Goal: Communication & Community: Ask a question

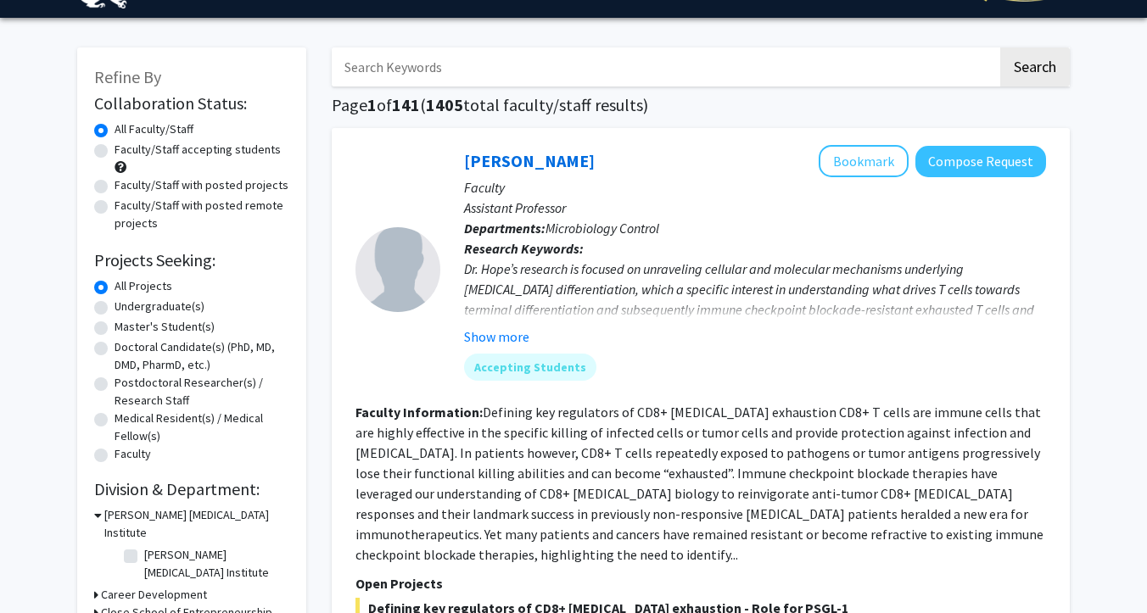
scroll to position [71, 0]
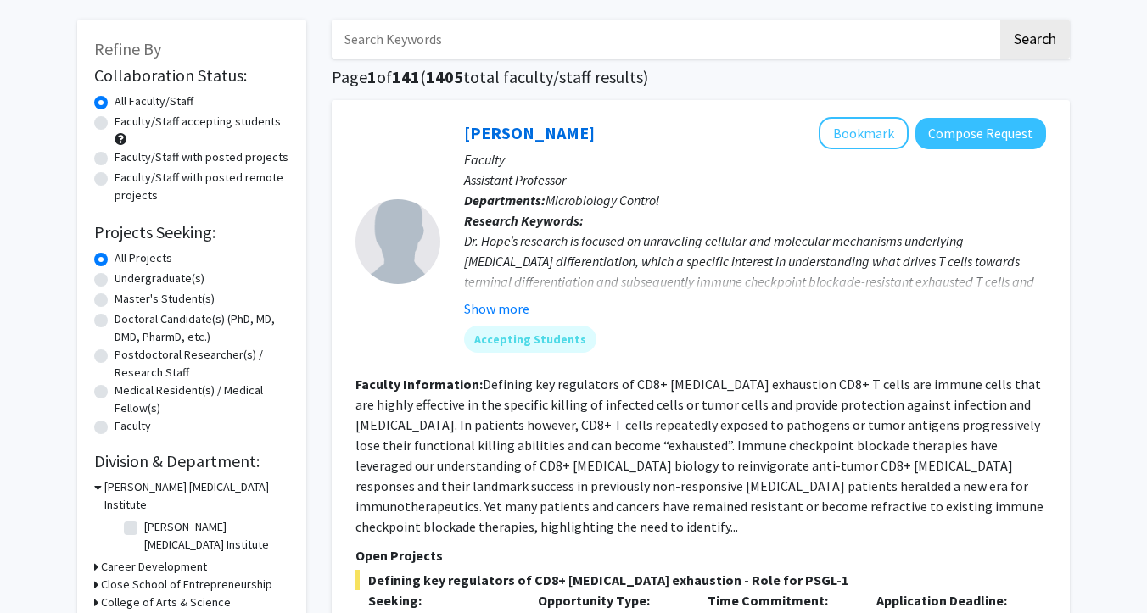
click at [87, 285] on div "Refine By Collaboration Status: Collaboration Status All Faculty/Staff Collabor…" at bounding box center [191, 476] width 229 height 912
click at [115, 285] on label "Undergraduate(s)" at bounding box center [160, 279] width 90 height 18
click at [115, 281] on input "Undergraduate(s)" at bounding box center [120, 275] width 11 height 11
radio input "true"
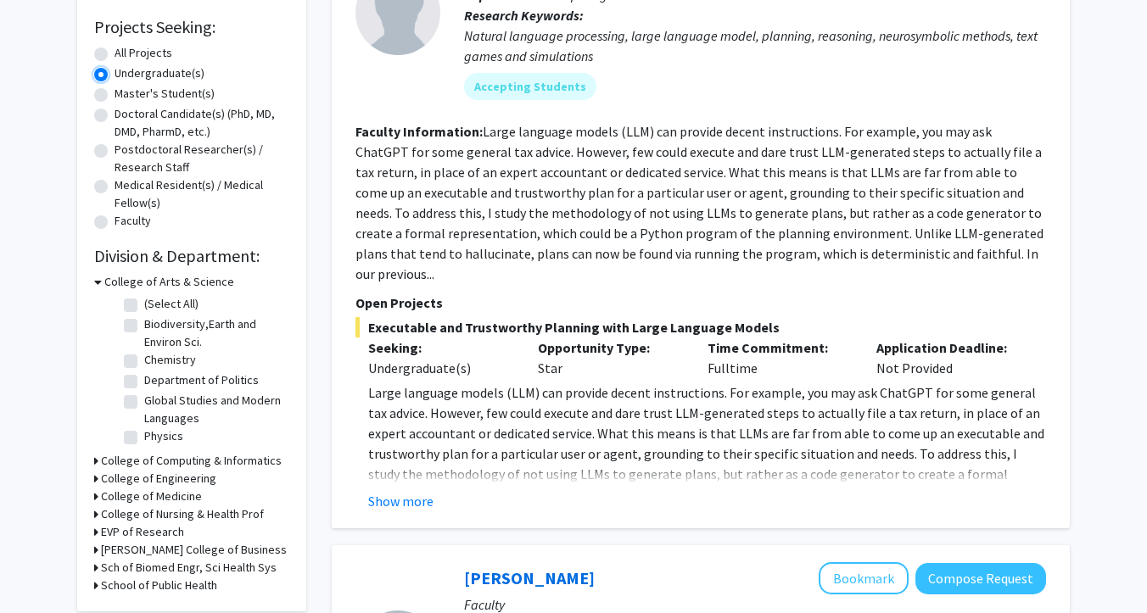
scroll to position [293, 0]
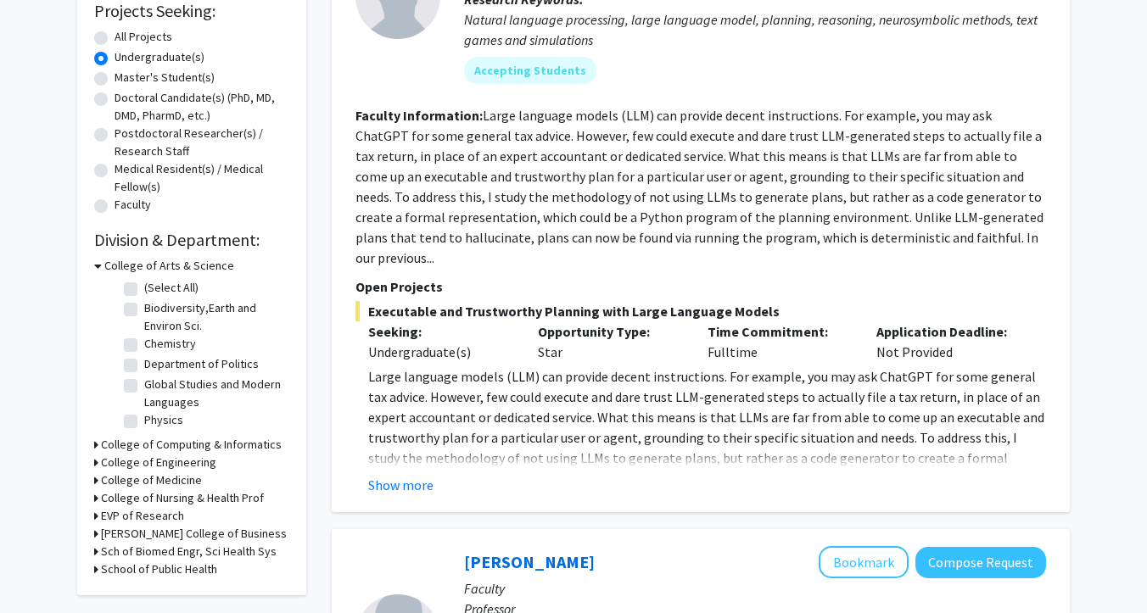
click at [104, 443] on h3 "College of Computing & Informatics" at bounding box center [191, 445] width 181 height 18
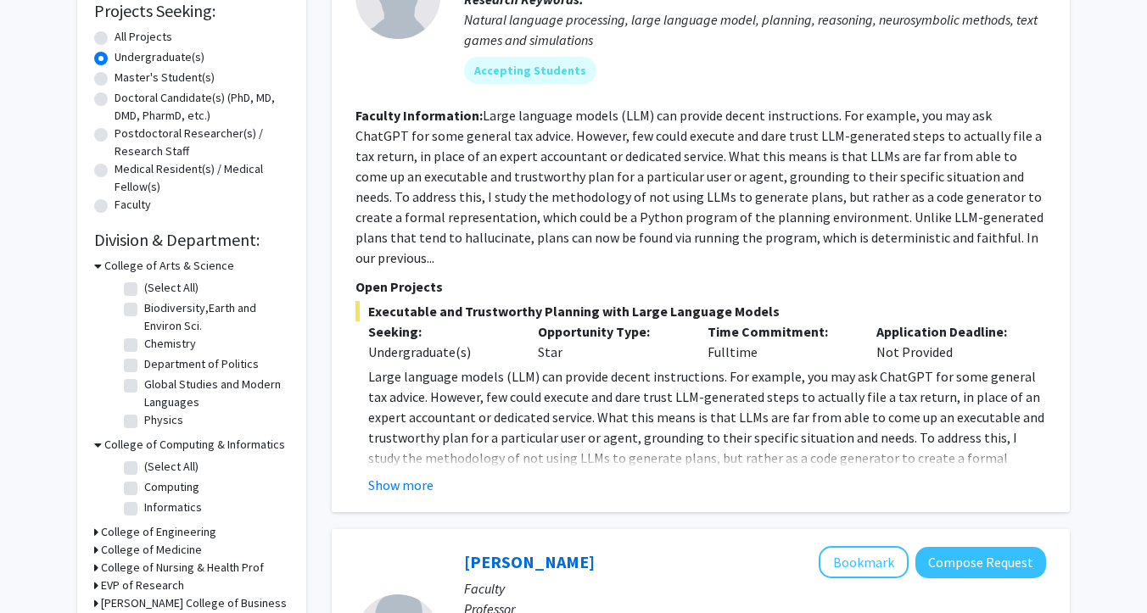
click at [144, 463] on label "(Select All)" at bounding box center [171, 467] width 54 height 18
click at [144, 463] on input "(Select All)" at bounding box center [149, 463] width 11 height 11
checkbox input "true"
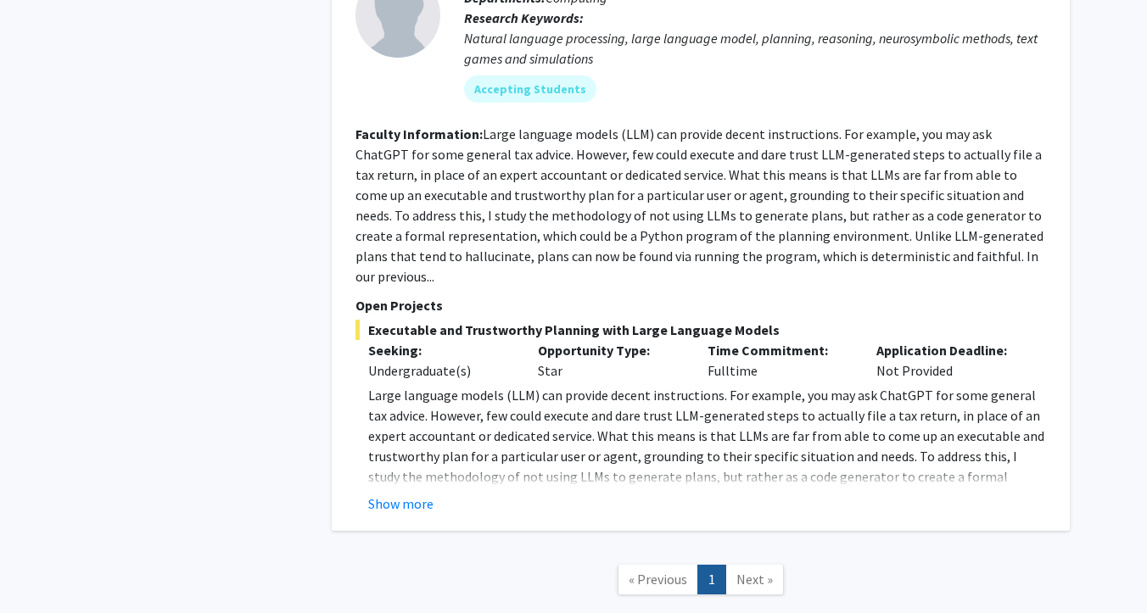
scroll to position [1585, 0]
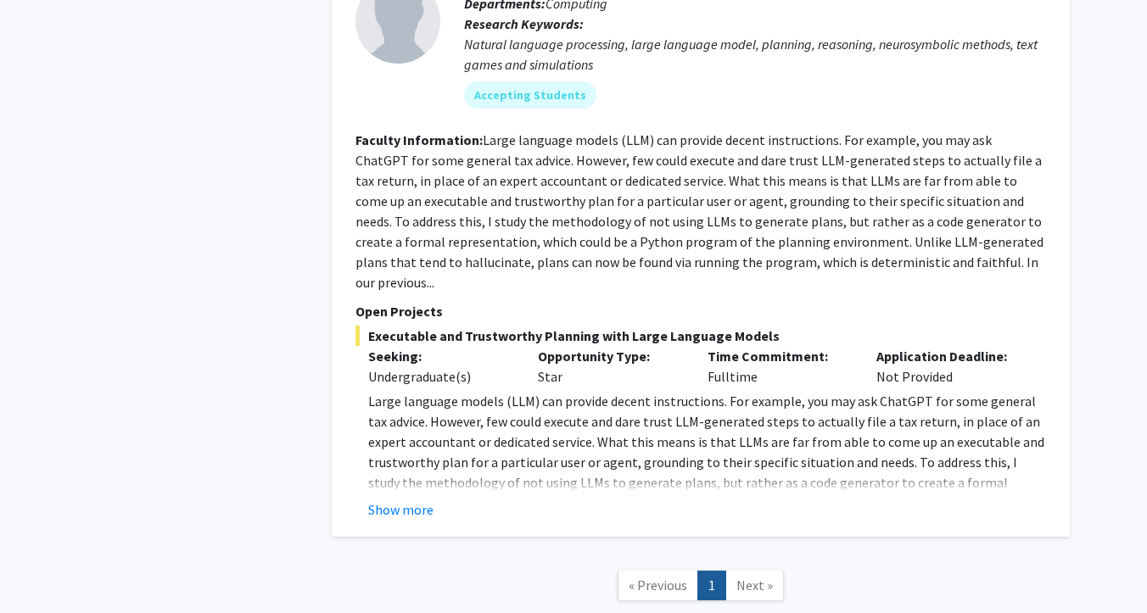
click at [398, 502] on div "[PERSON_NAME] Bookmark Compose Request Faculty Assistant Professor Departments:…" at bounding box center [701, 220] width 738 height 634
click at [394, 500] on button "Show more" at bounding box center [400, 510] width 65 height 20
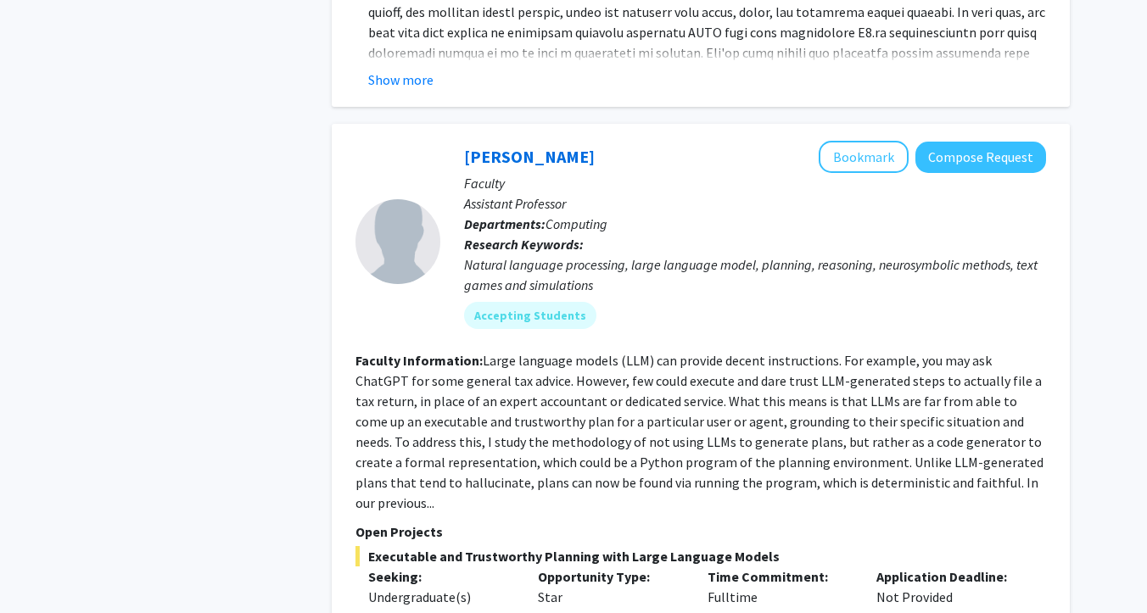
scroll to position [1354, 0]
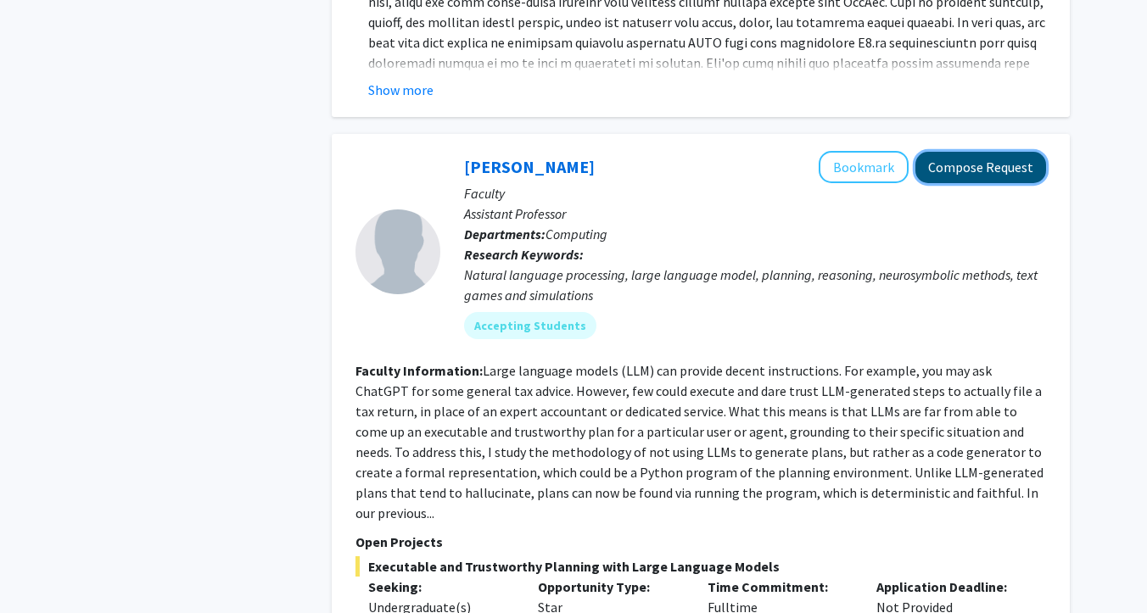
click at [960, 171] on button "Compose Request" at bounding box center [981, 167] width 131 height 31
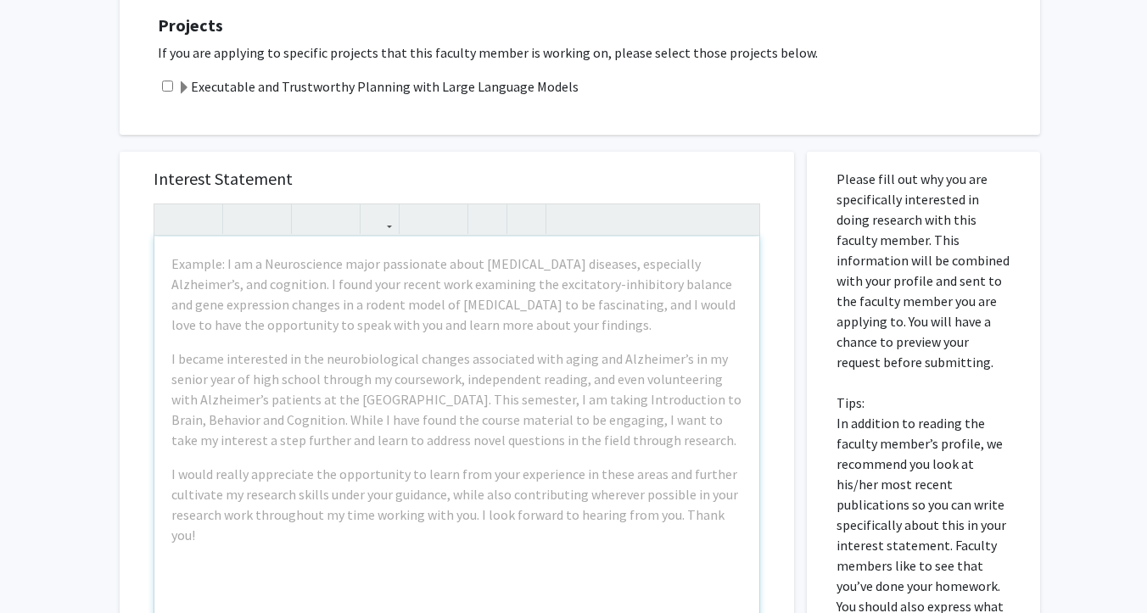
scroll to position [757, 0]
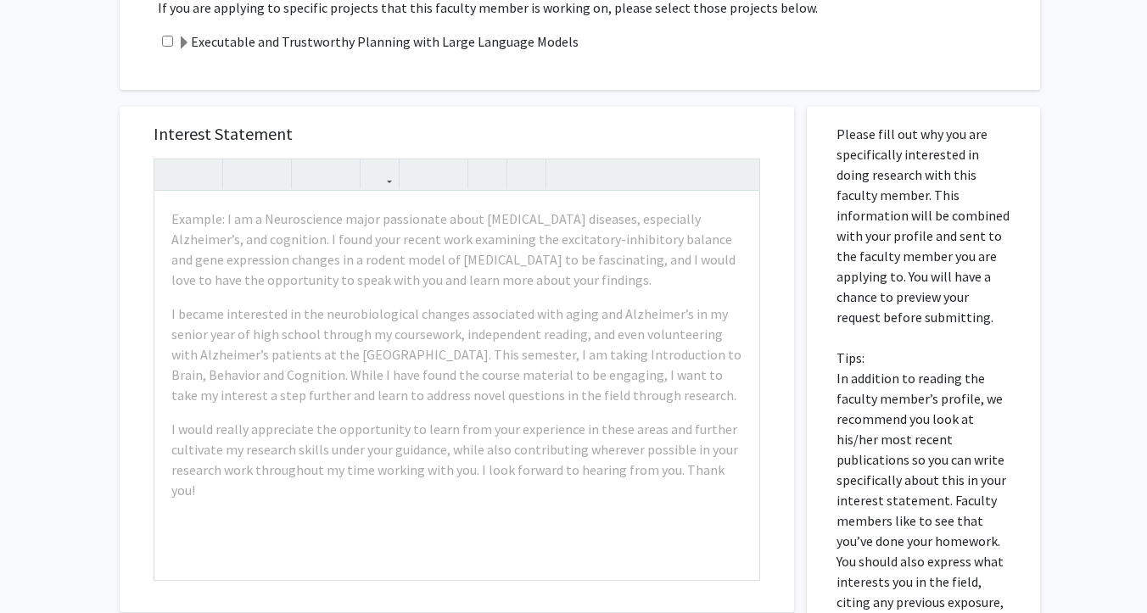
click at [165, 38] on input "checkbox" at bounding box center [167, 41] width 11 height 11
checkbox input "true"
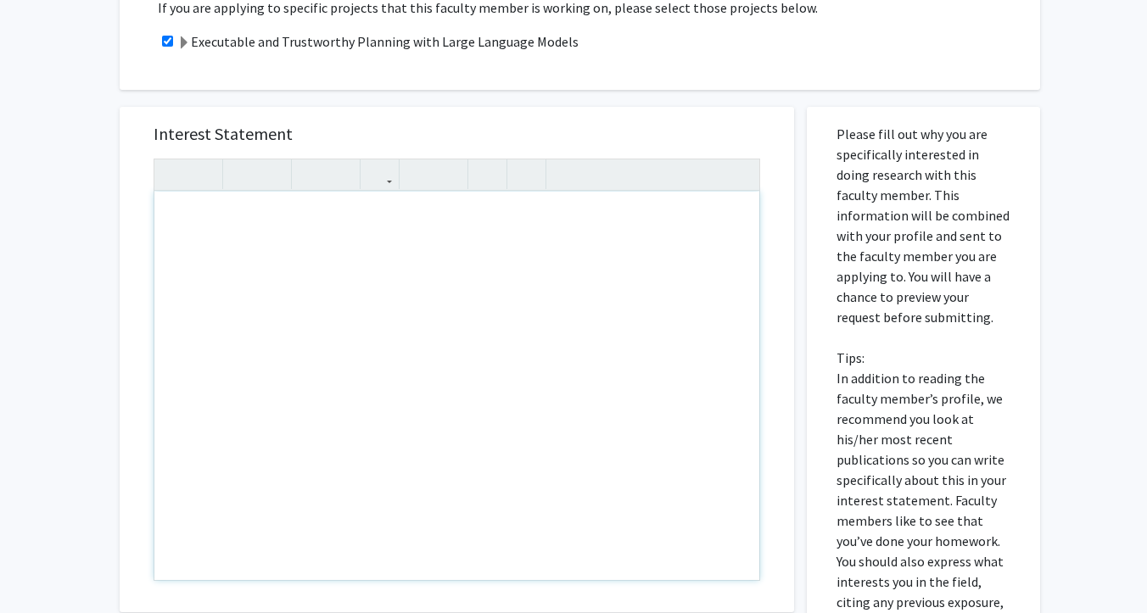
click at [167, 214] on div "Note to users with screen readers: Please press Alt+0 or Option+0 to deactivate…" at bounding box center [456, 386] width 605 height 389
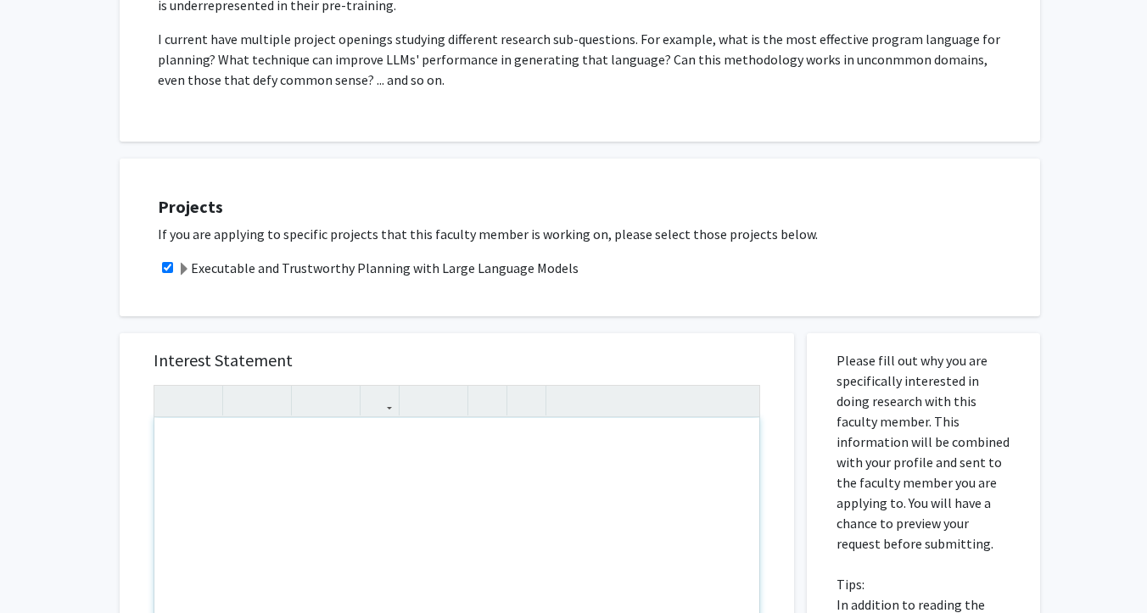
scroll to position [535, 0]
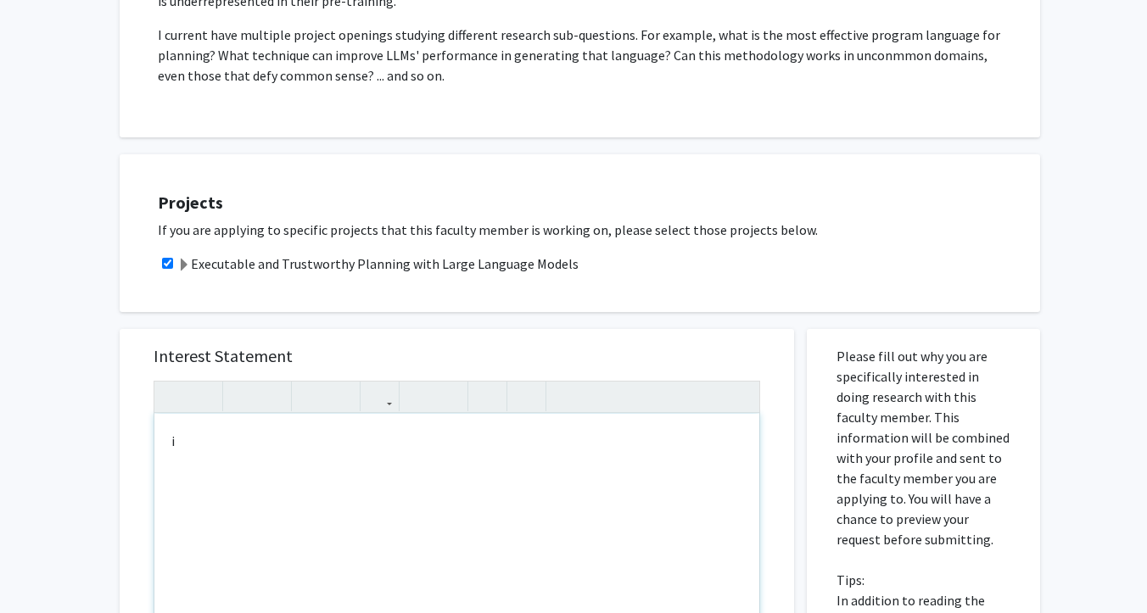
type textarea "i"
drag, startPoint x: 194, startPoint y: 261, endPoint x: 578, endPoint y: 266, distance: 383.5
click at [578, 266] on div "Executable and Trustworthy Planning with Large Language Models" at bounding box center [590, 264] width 865 height 20
copy label "Executable and Trustworthy Planning with Large Language Models"
click at [349, 436] on div "I am interested in" at bounding box center [456, 608] width 605 height 389
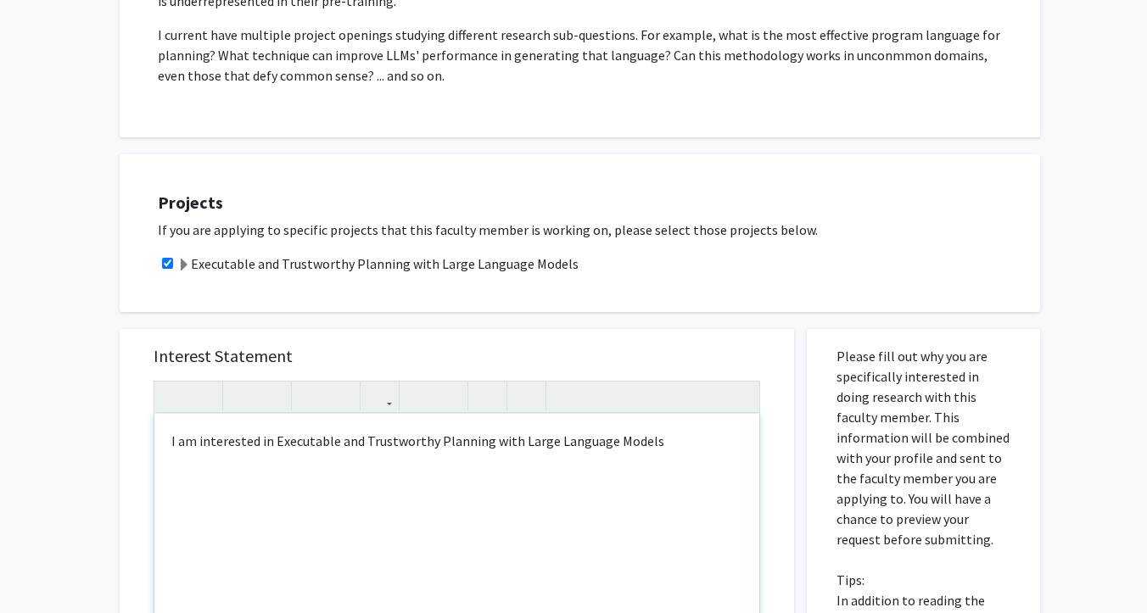
click at [272, 441] on p "I am interested in Executable and Trustworthy Planning with Large Language Mode…" at bounding box center [456, 441] width 571 height 20
click at [276, 441] on p "I am interested in in joining your research Executable and Trustworthy Planning…" at bounding box center [456, 451] width 571 height 41
click at [243, 454] on p "I am interested in joining your research Executable and Trustworthy Planning wi…" at bounding box center [456, 451] width 571 height 41
click at [390, 440] on p "I am interested in joining your research Executable and Trustworthy Planning wi…" at bounding box center [456, 451] width 571 height 41
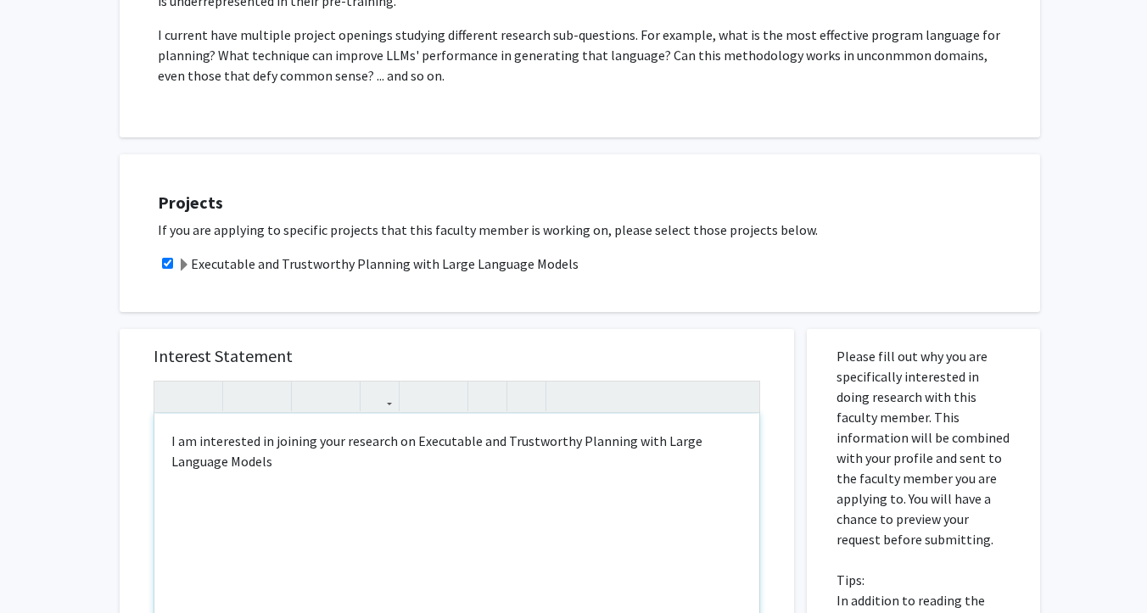
click at [209, 465] on p "I am interested in joining your research on Executable and Trustworthy Planning…" at bounding box center [456, 451] width 571 height 41
click at [224, 460] on p "I am interested in joining your research on Executable and Trustworthy Planning…" at bounding box center [456, 451] width 571 height 41
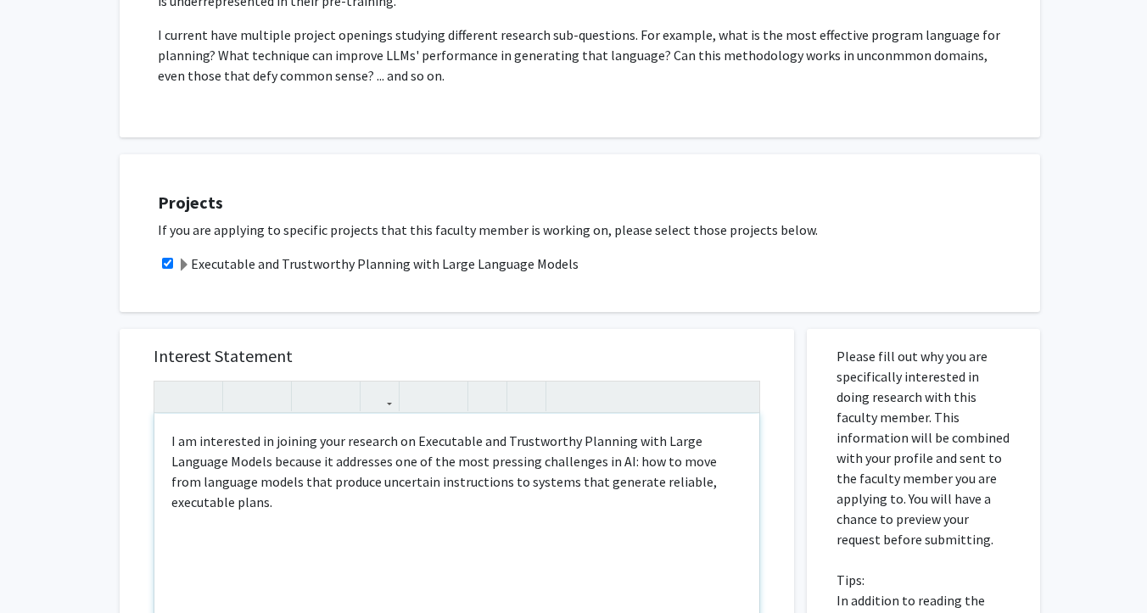
click at [567, 463] on p "I am interested in joining your research on Executable and Trustworthy Planning…" at bounding box center [456, 471] width 571 height 81
click at [207, 505] on p "I am interested in joining your research on Executable and Trustworthy Planning…" at bounding box center [456, 471] width 571 height 81
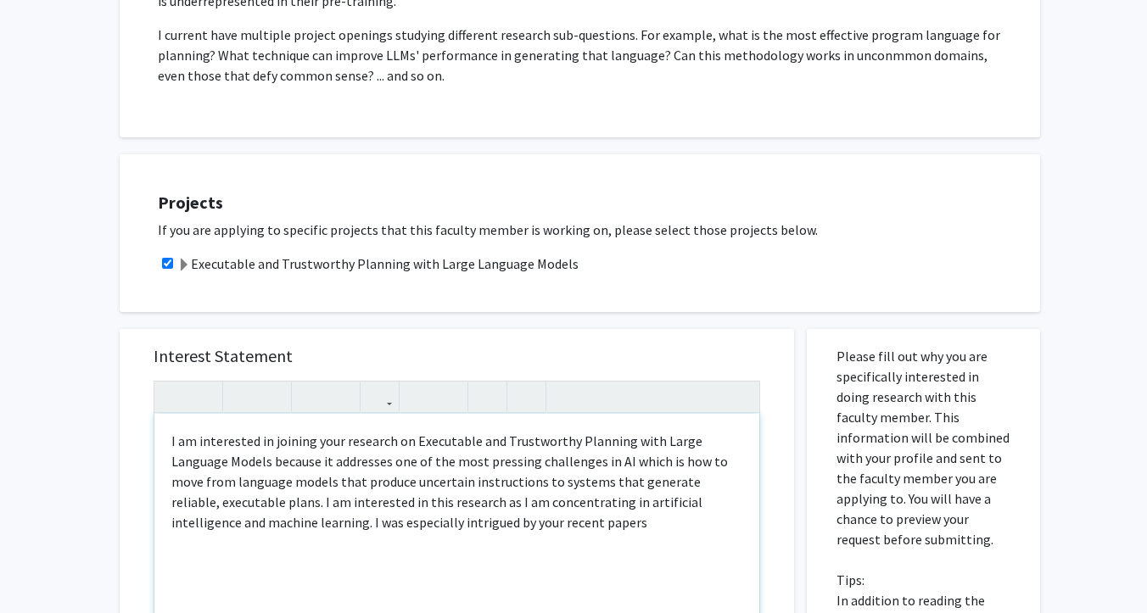
click at [333, 525] on p "I am interested in joining your research on Executable and Trustworthy Planning…" at bounding box center [456, 482] width 571 height 102
click at [333, 524] on p "I am interested in joining your research on Executable and Trustworthy Planning…" at bounding box center [456, 482] width 571 height 102
click at [496, 527] on p "I am interested in joining your research on Executable and Trustworthy Planning…" at bounding box center [456, 482] width 571 height 102
type textarea "<p>I am interested in joining your research on Executable and Trustworthy Plann…"
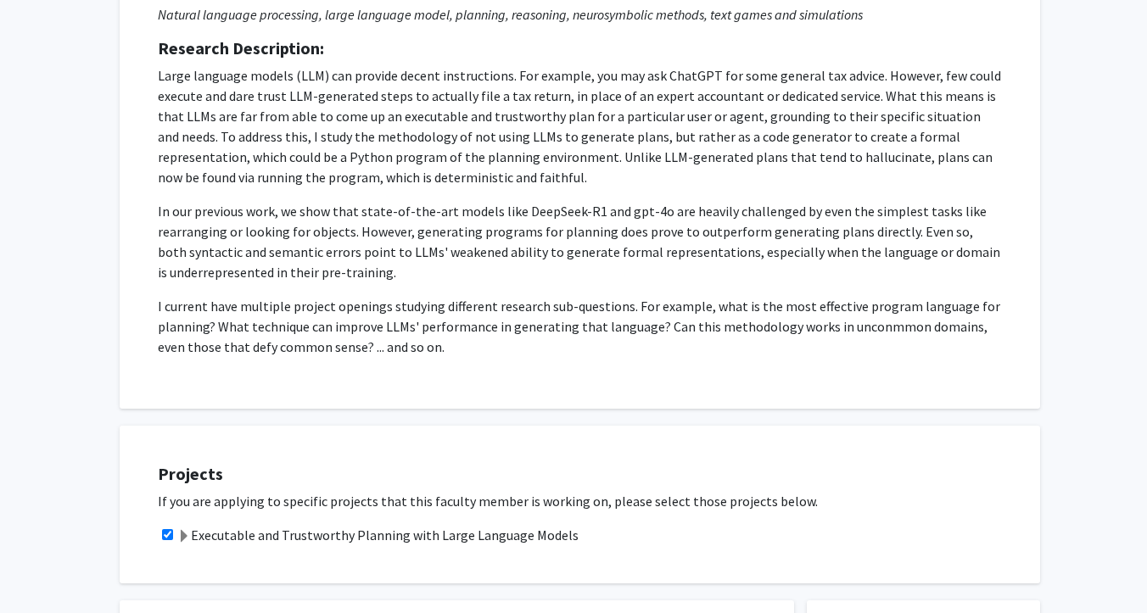
scroll to position [110, 0]
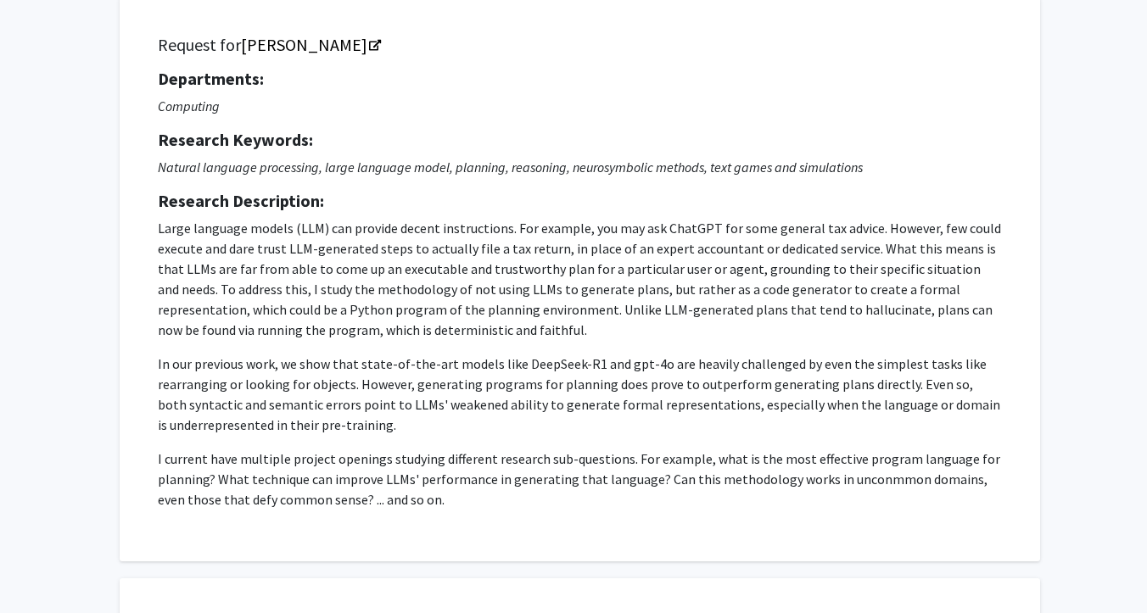
click at [692, 85] on h5 "Departments:" at bounding box center [580, 79] width 844 height 20
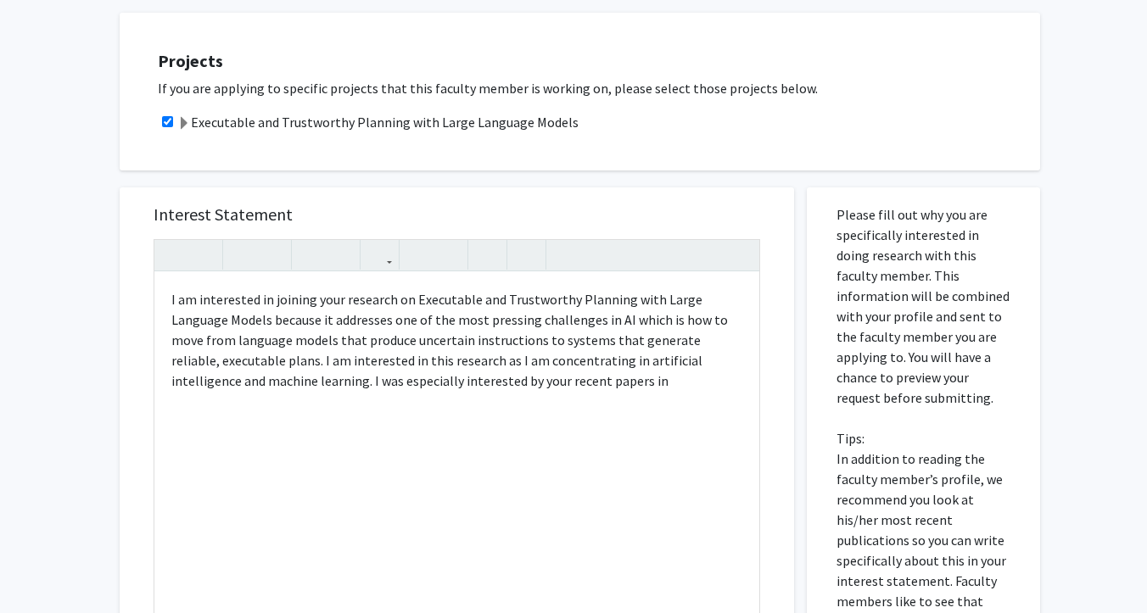
scroll to position [679, 0]
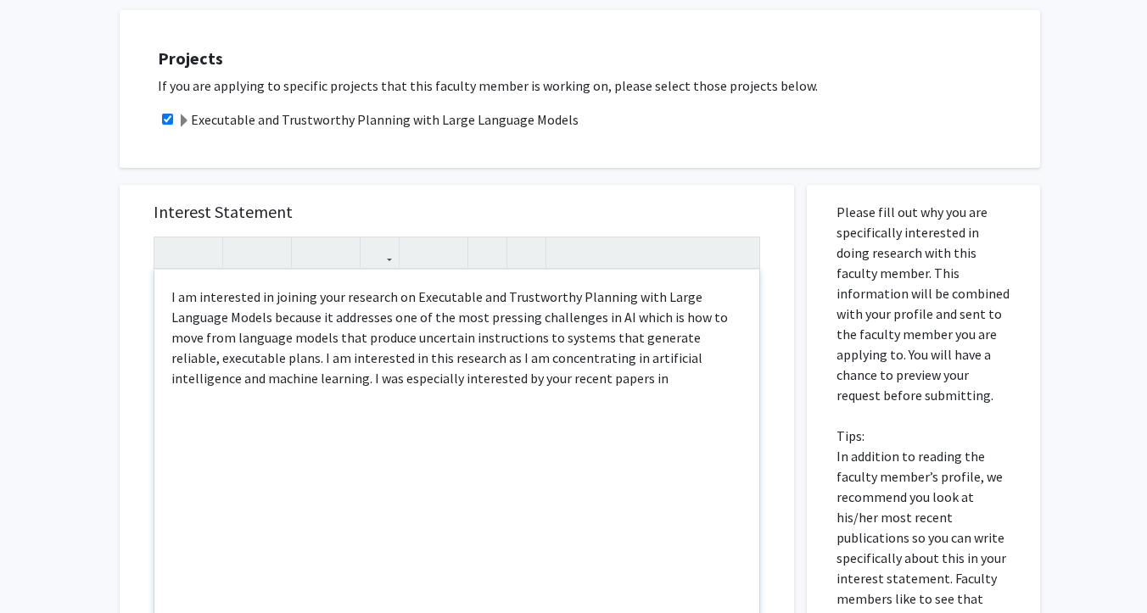
drag, startPoint x: 527, startPoint y: 378, endPoint x: 46, endPoint y: 176, distance: 521.4
click at [46, 176] on div "All Requests Request for [PERSON_NAME] Request for [PERSON_NAME] Departments: C…" at bounding box center [573, 177] width 1147 height 1591
copy p "I am interested in joining your research on Executable and Trustworthy Planning…"
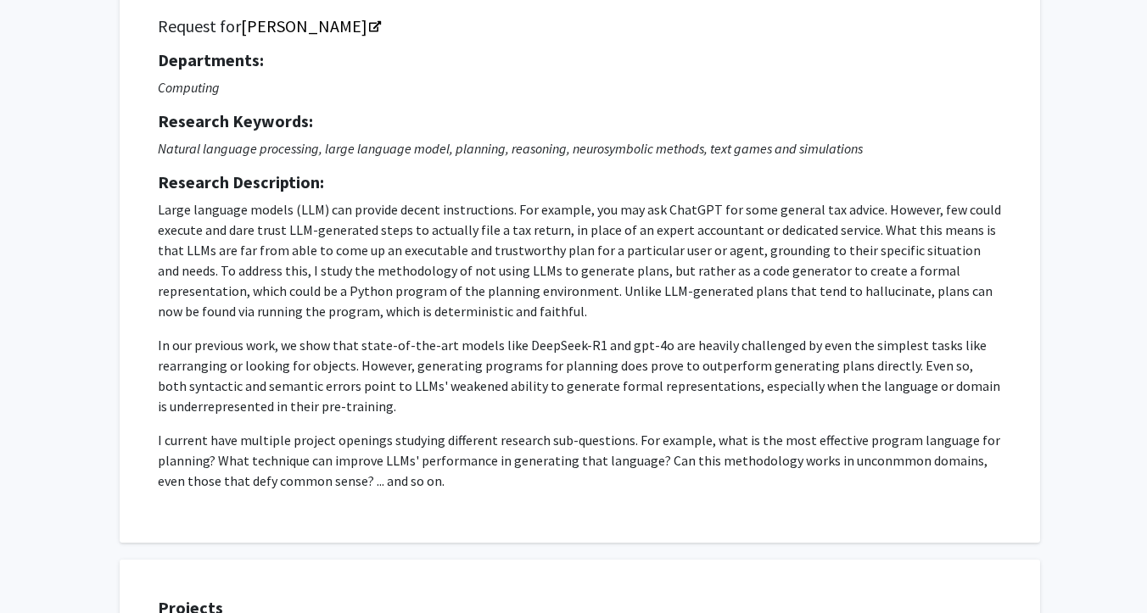
scroll to position [0, 0]
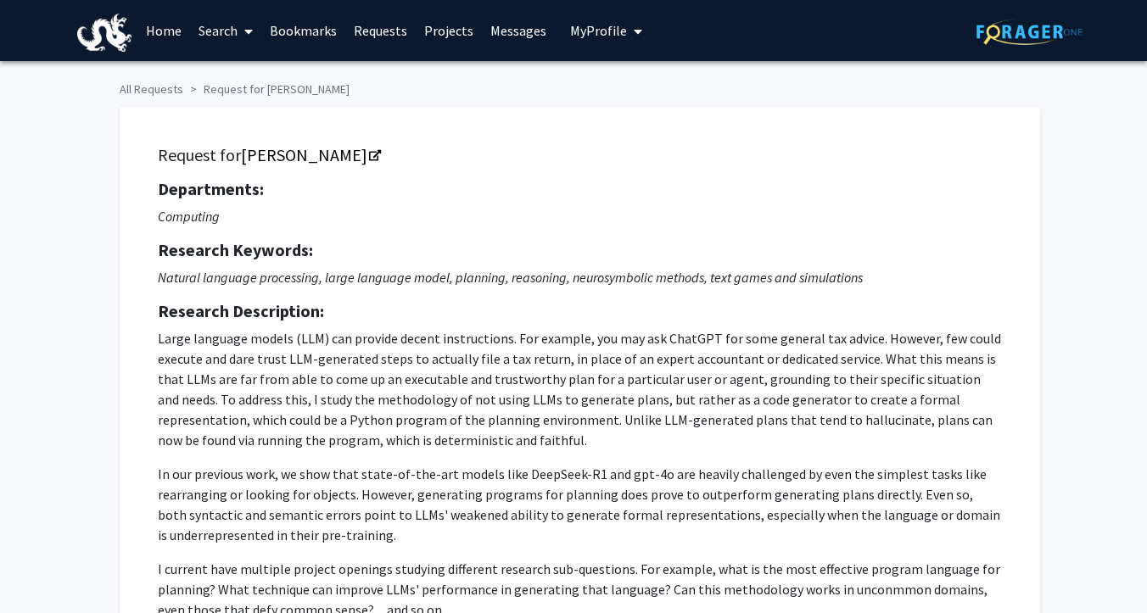
click at [596, 31] on span "My Profile" at bounding box center [598, 30] width 57 height 17
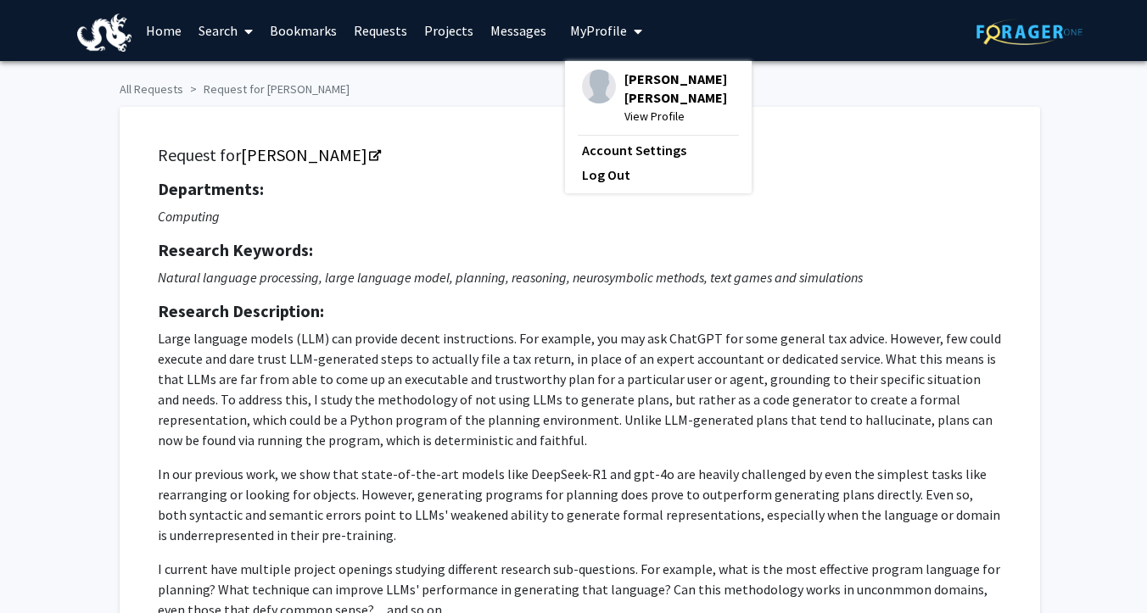
click at [628, 107] on span "View Profile" at bounding box center [679, 116] width 110 height 19
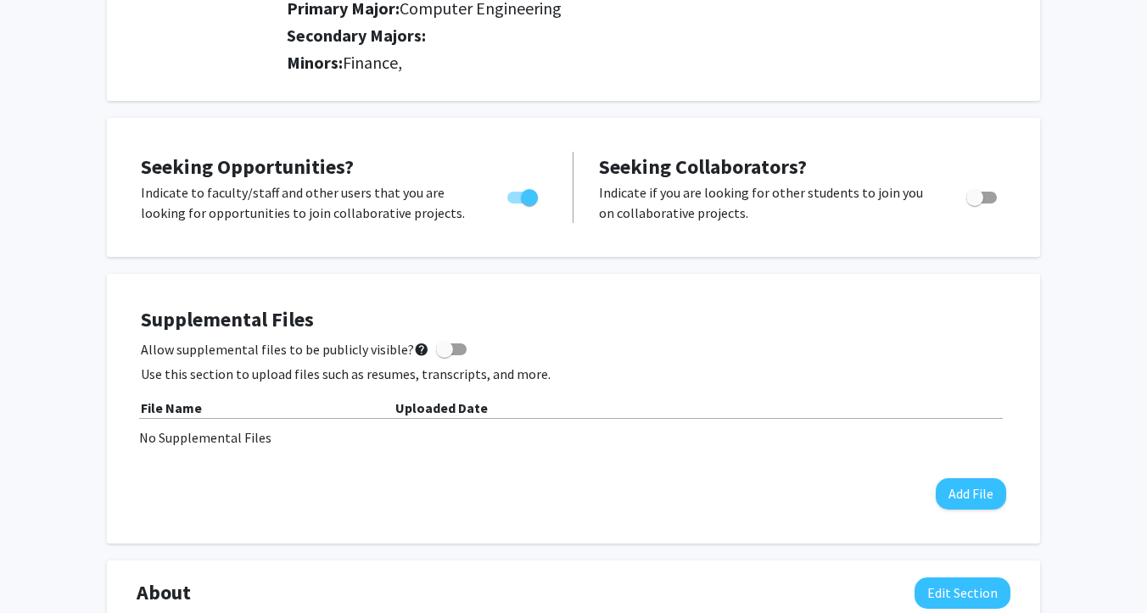
scroll to position [584, 0]
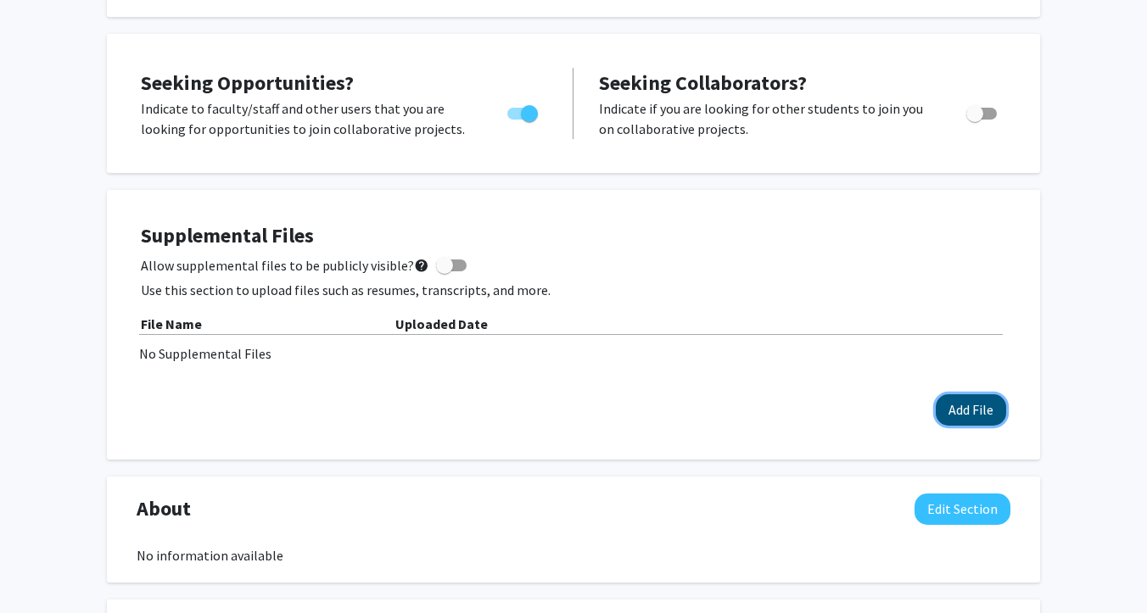
click at [954, 406] on button "Add File" at bounding box center [971, 410] width 70 height 31
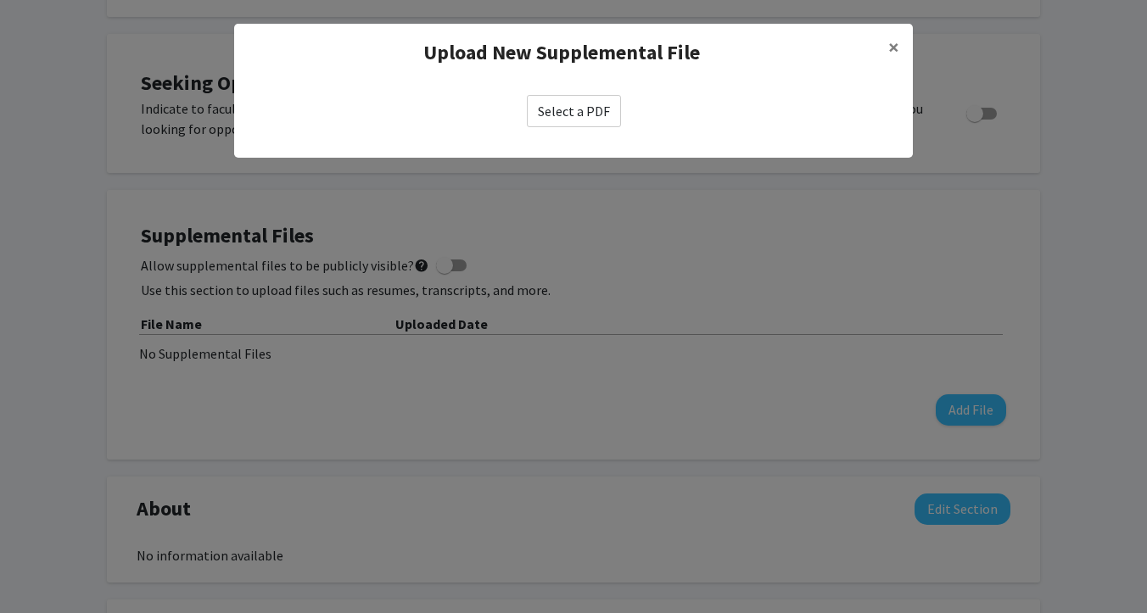
click at [555, 98] on label "Select a PDF" at bounding box center [574, 111] width 94 height 32
click at [0, 0] on input "Select a PDF" at bounding box center [0, 0] width 0 height 0
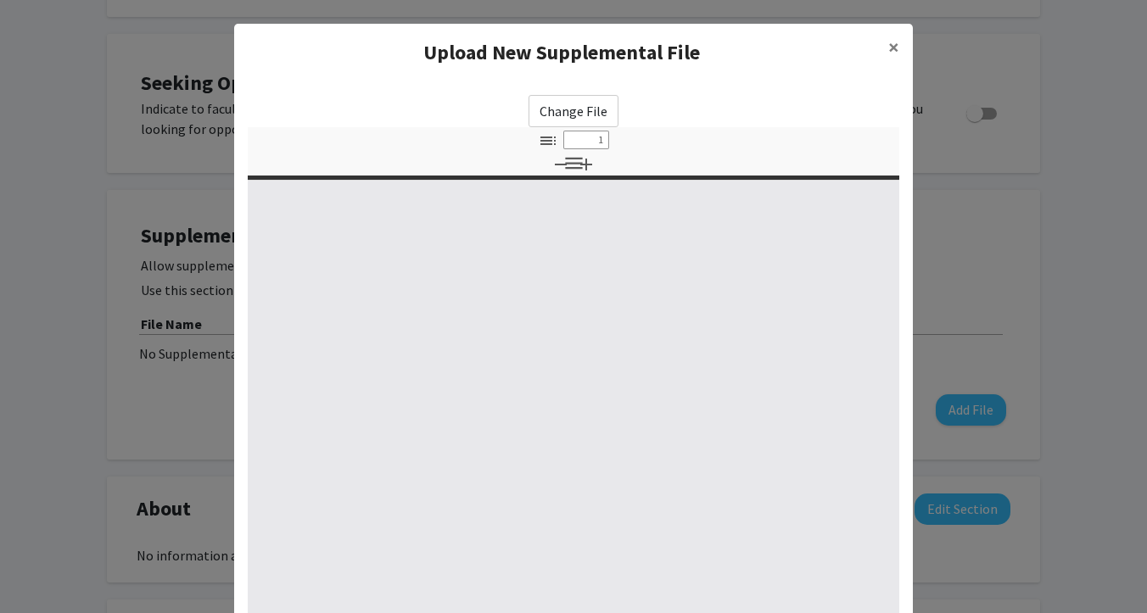
select select "custom"
type input "0"
select select "custom"
type input "1"
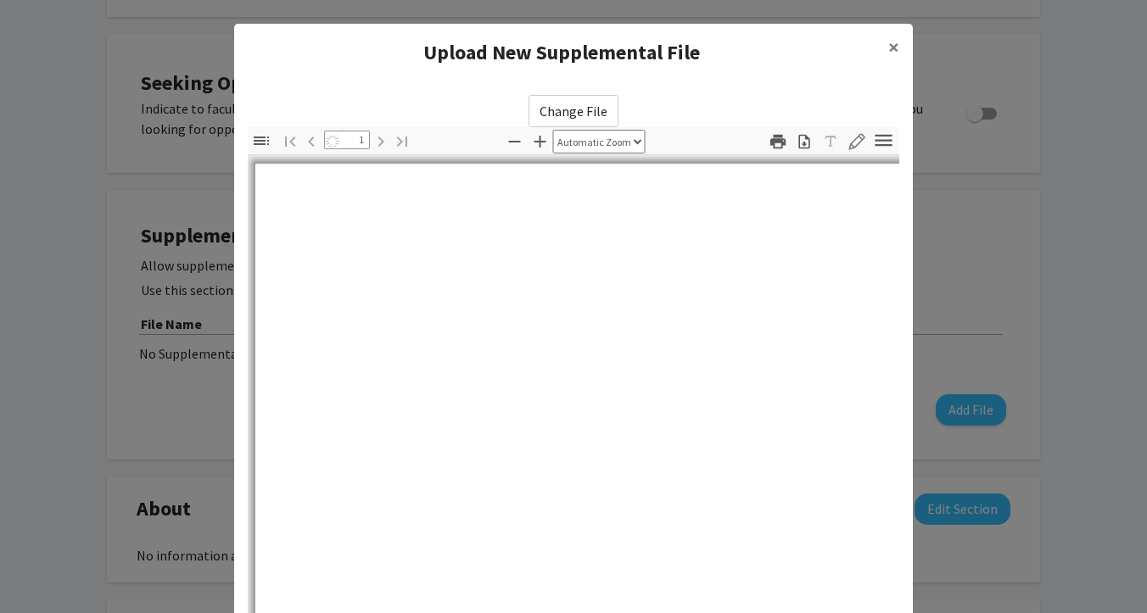
select select "auto"
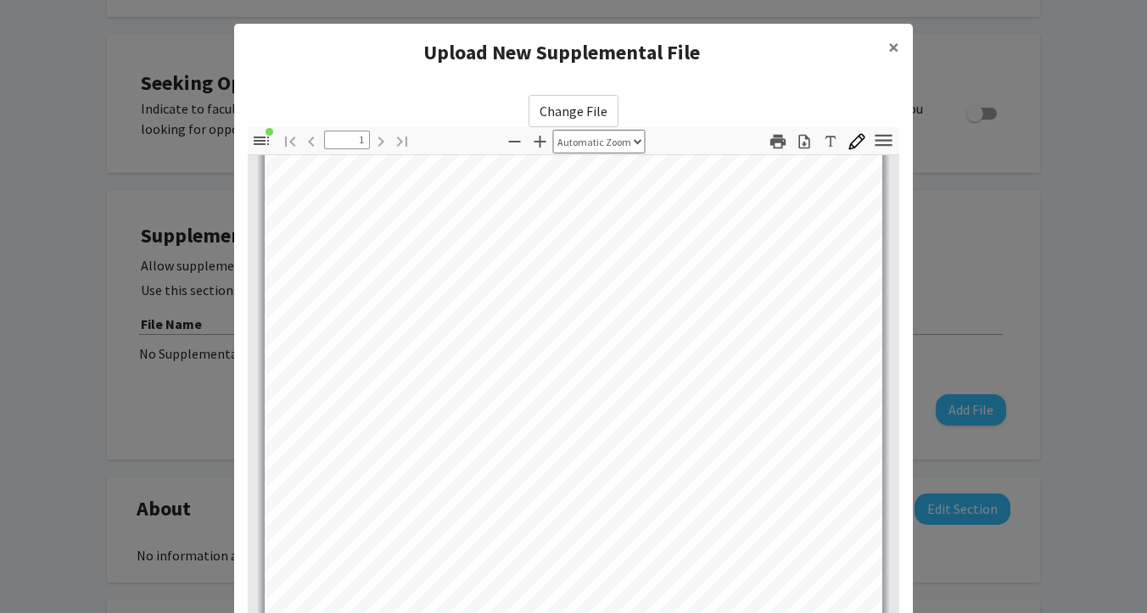
scroll to position [190, 0]
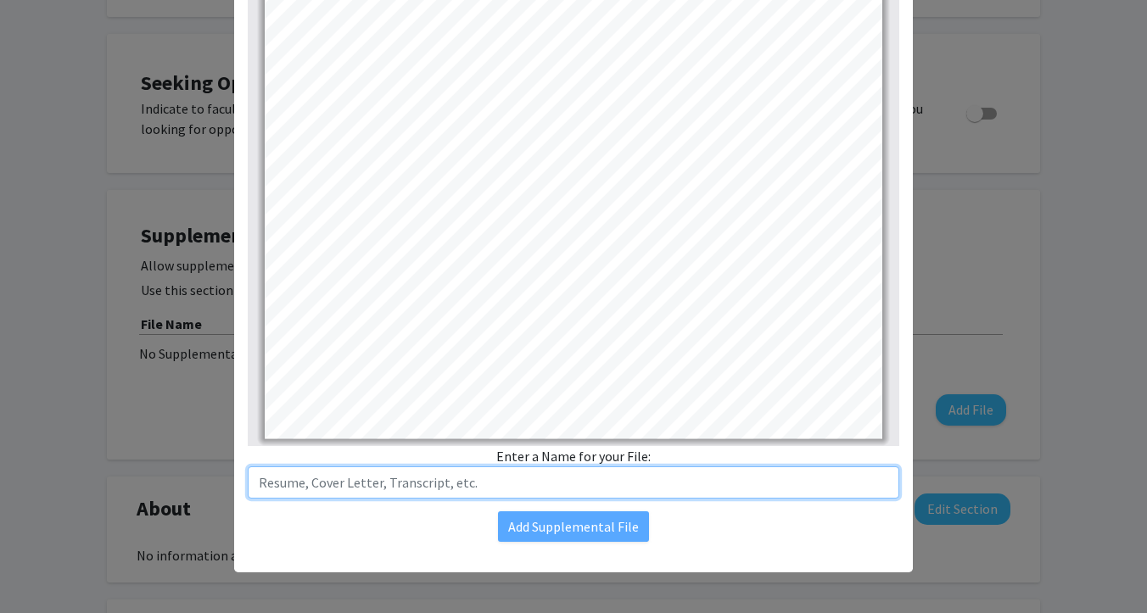
click at [283, 481] on input "text" at bounding box center [574, 483] width 652 height 32
type input "CS Resume"
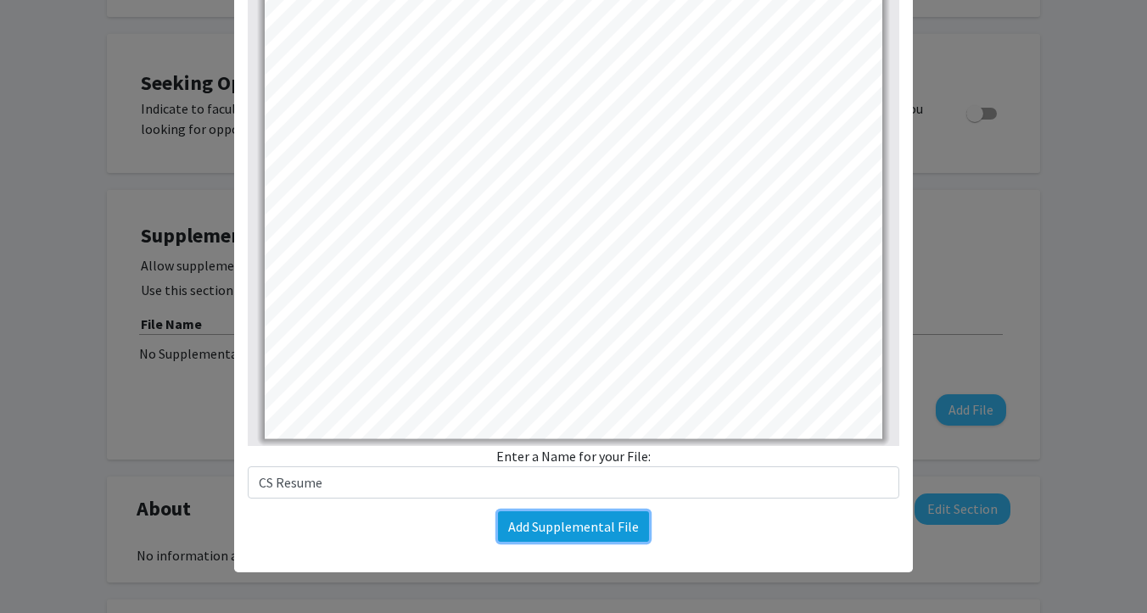
click at [532, 528] on button "Add Supplemental File" at bounding box center [573, 527] width 151 height 31
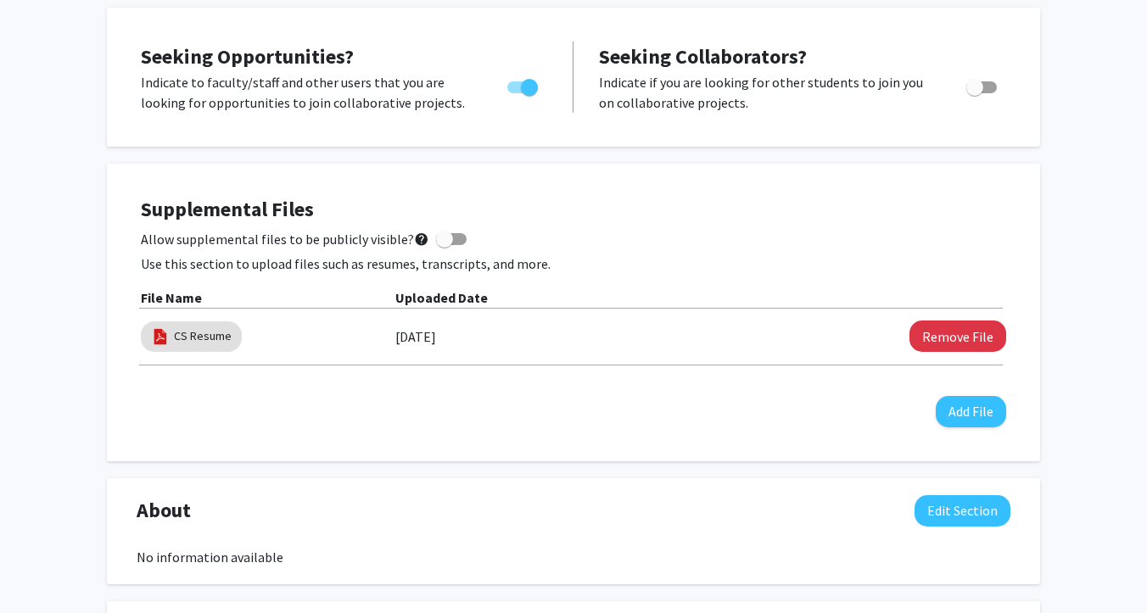
scroll to position [604, 0]
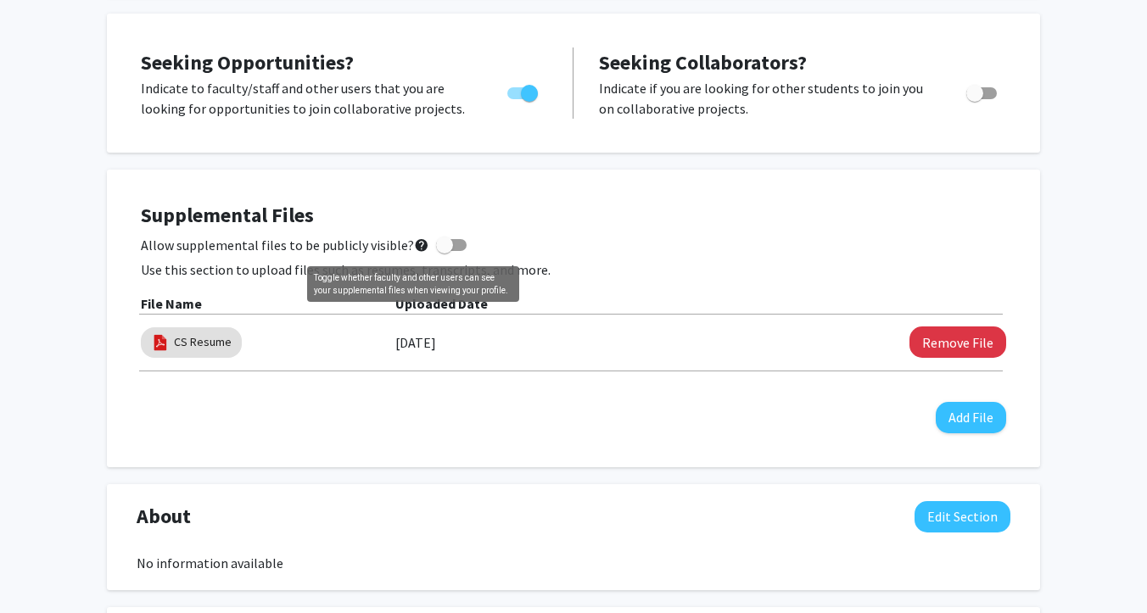
click at [416, 244] on mat-icon "help" at bounding box center [421, 245] width 15 height 20
click at [444, 251] on input "Allow supplemental files to be publicly visible? help" at bounding box center [444, 251] width 1 height 1
click at [414, 243] on mat-icon "help" at bounding box center [421, 245] width 15 height 20
click at [444, 251] on input "Allow supplemental files to be publicly visible? help" at bounding box center [444, 251] width 1 height 1
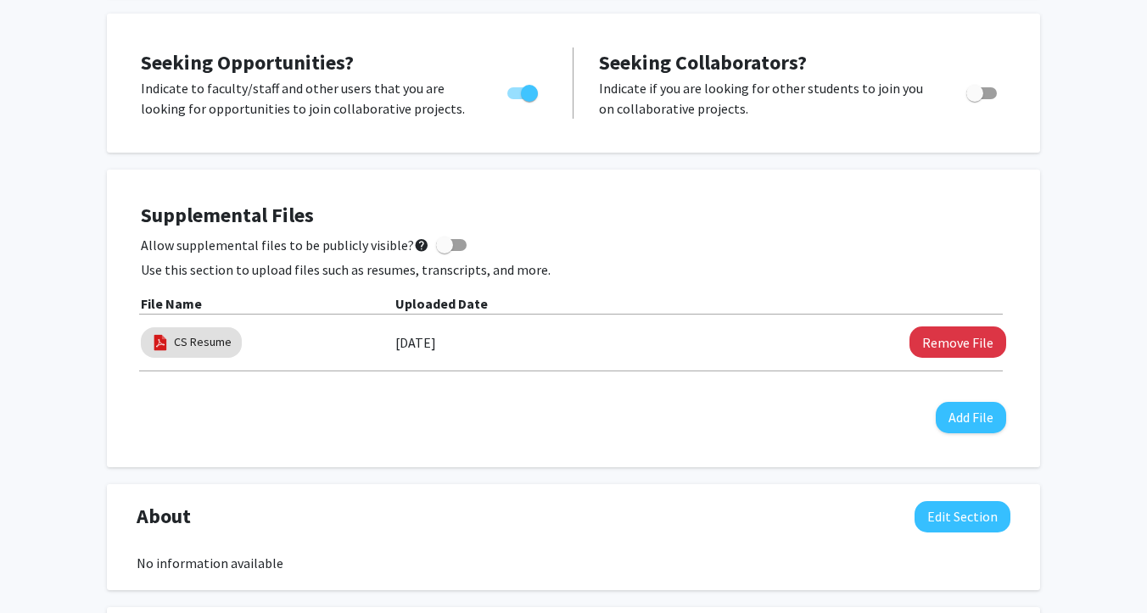
click at [440, 244] on span at bounding box center [444, 245] width 17 height 17
click at [444, 251] on input "Allow supplemental files to be publicly visible? help" at bounding box center [444, 251] width 1 height 1
checkbox input "true"
click at [556, 331] on div "[DATE]" at bounding box center [584, 342] width 379 height 29
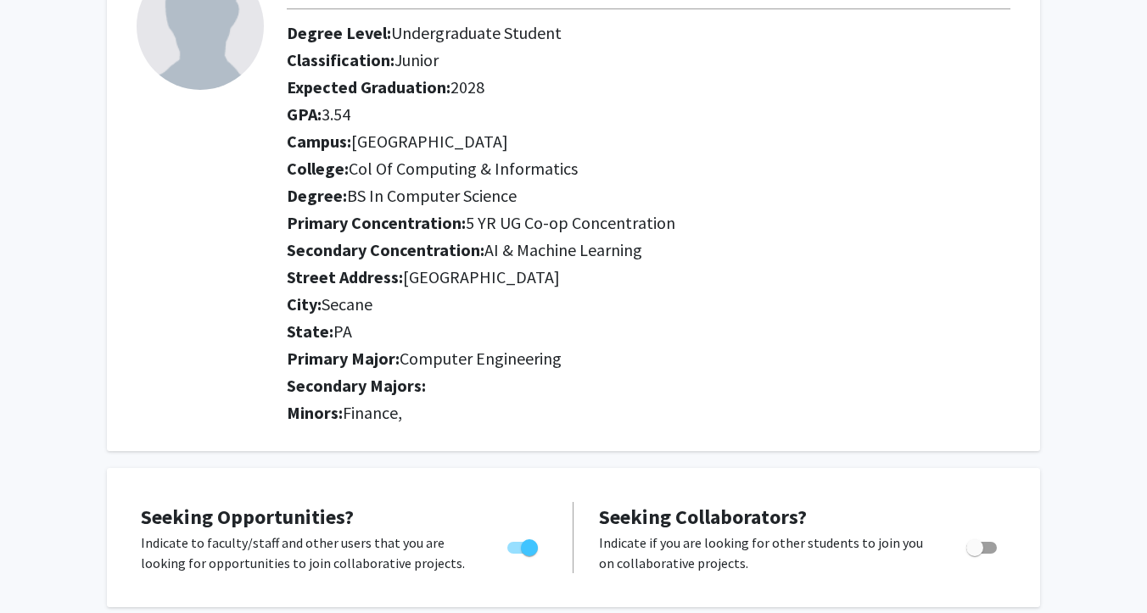
scroll to position [153, 0]
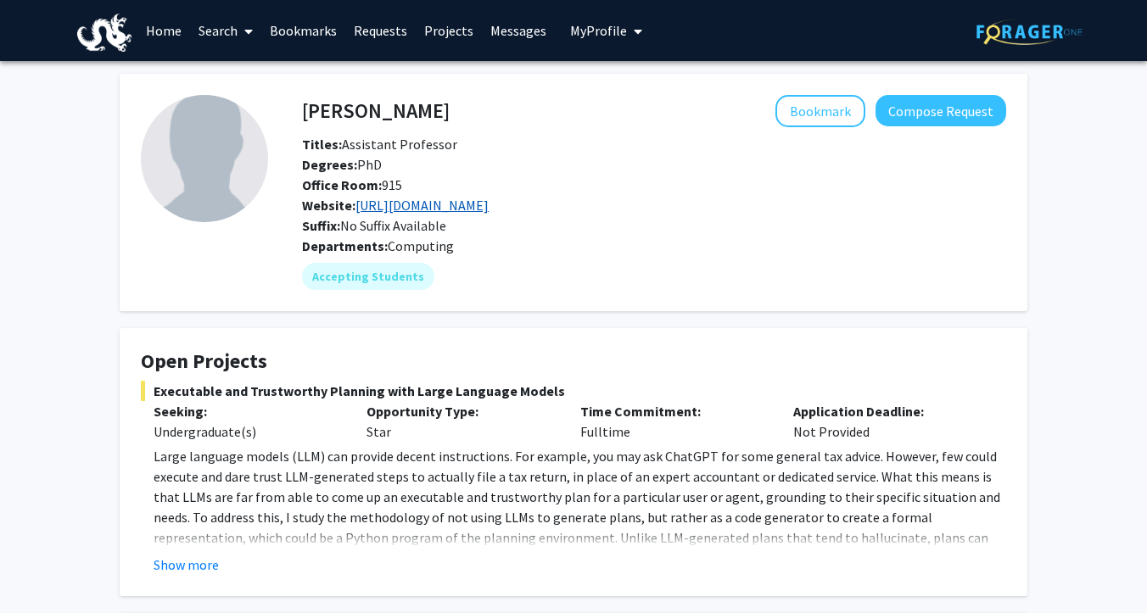
click at [389, 200] on link "[URL][DOMAIN_NAME]" at bounding box center [422, 205] width 133 height 17
click at [928, 116] on button "Compose Request" at bounding box center [941, 110] width 131 height 31
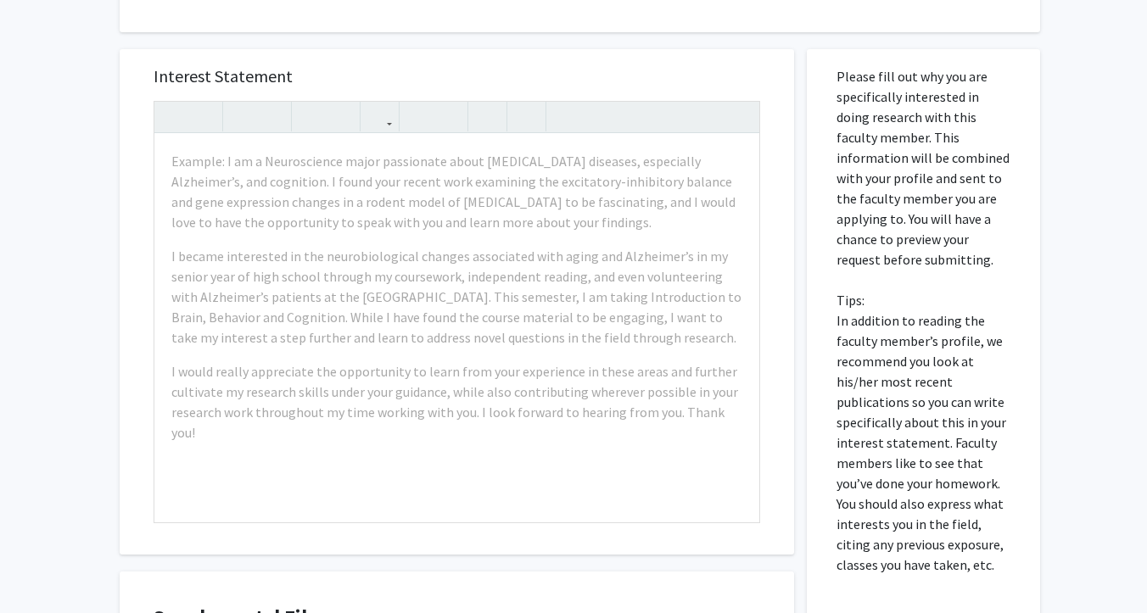
scroll to position [825, 0]
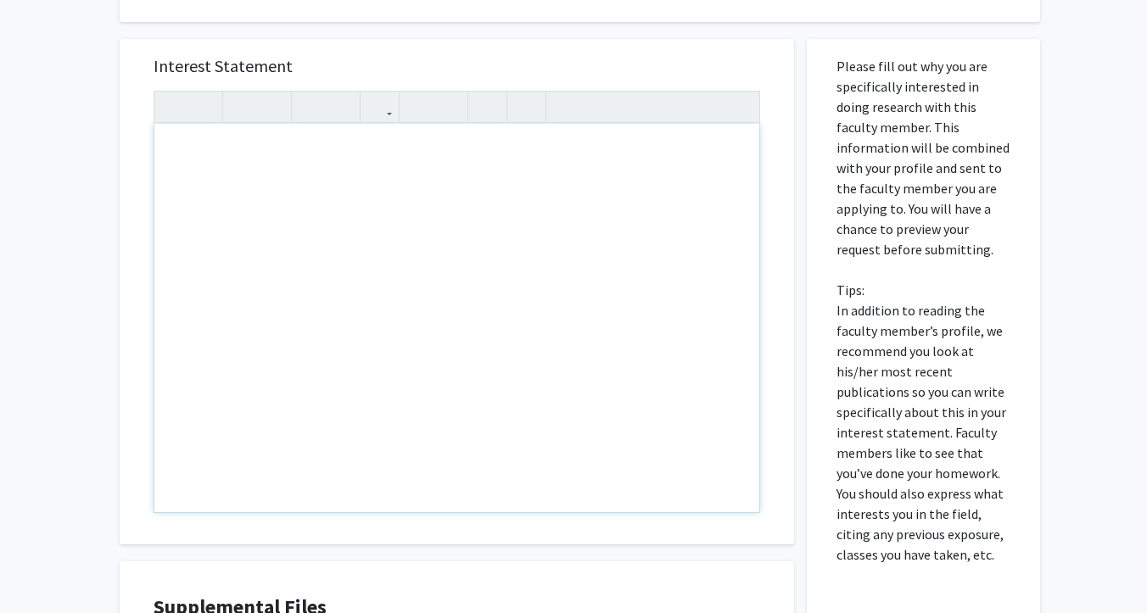
click at [272, 166] on div "Note to users with screen readers: Please press Alt+0 or Option+0 to deactivate…" at bounding box center [456, 318] width 605 height 389
paste div "Note to users with screen readers: Please press Alt+0 or Option+0 to deactivate…"
type textarea "<p>I am interested in joining your research on Executable and Trustworthy Plann…"
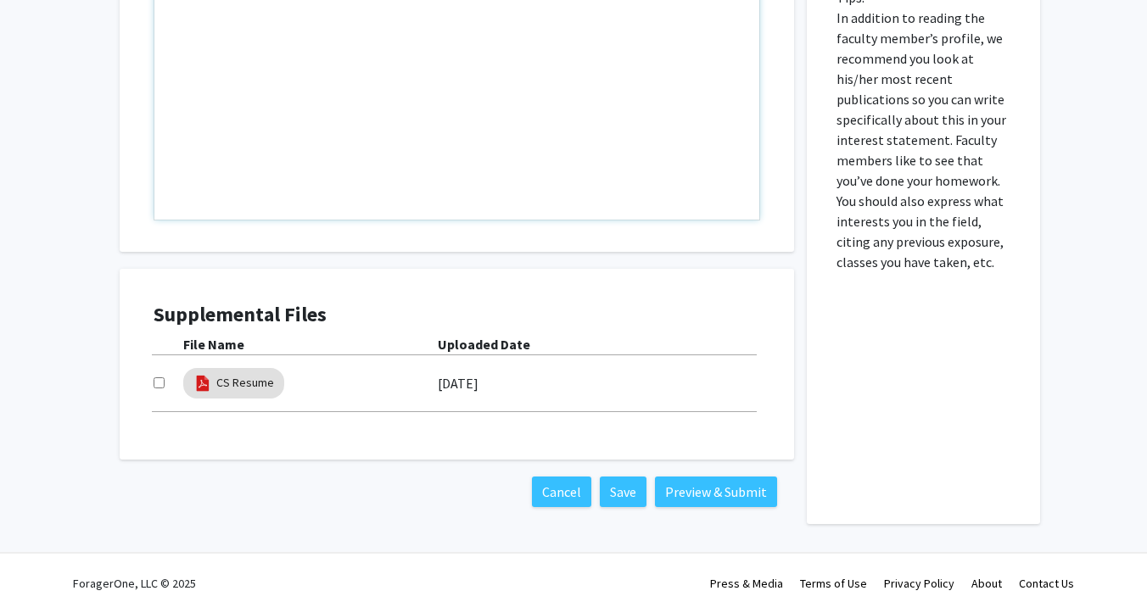
scroll to position [1116, 0]
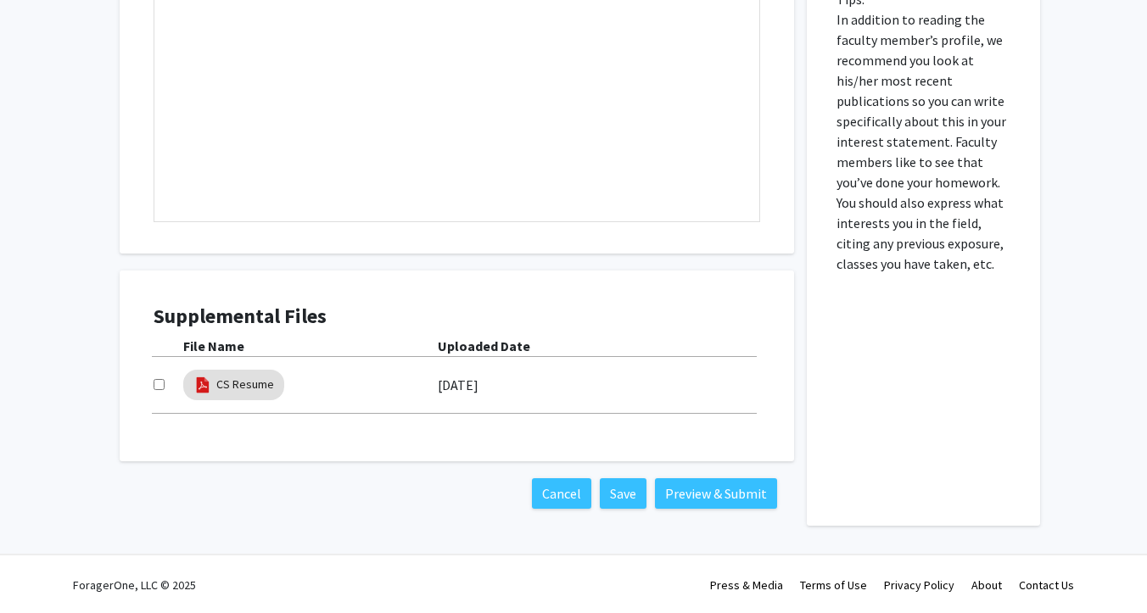
click at [157, 383] on input "checkbox" at bounding box center [159, 384] width 11 height 11
checkbox input "true"
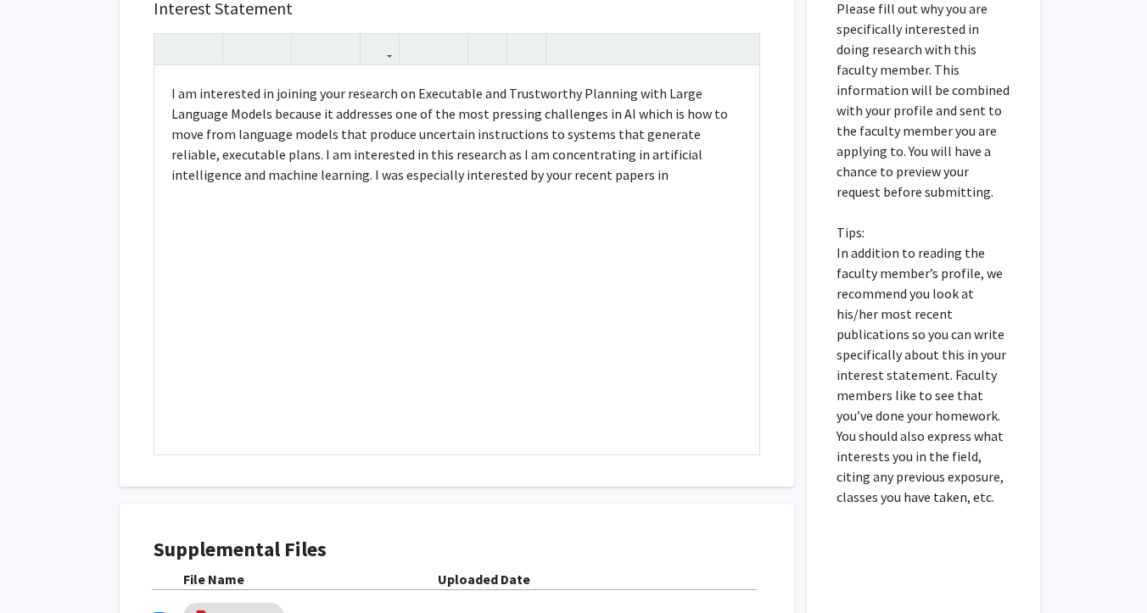
scroll to position [880, 0]
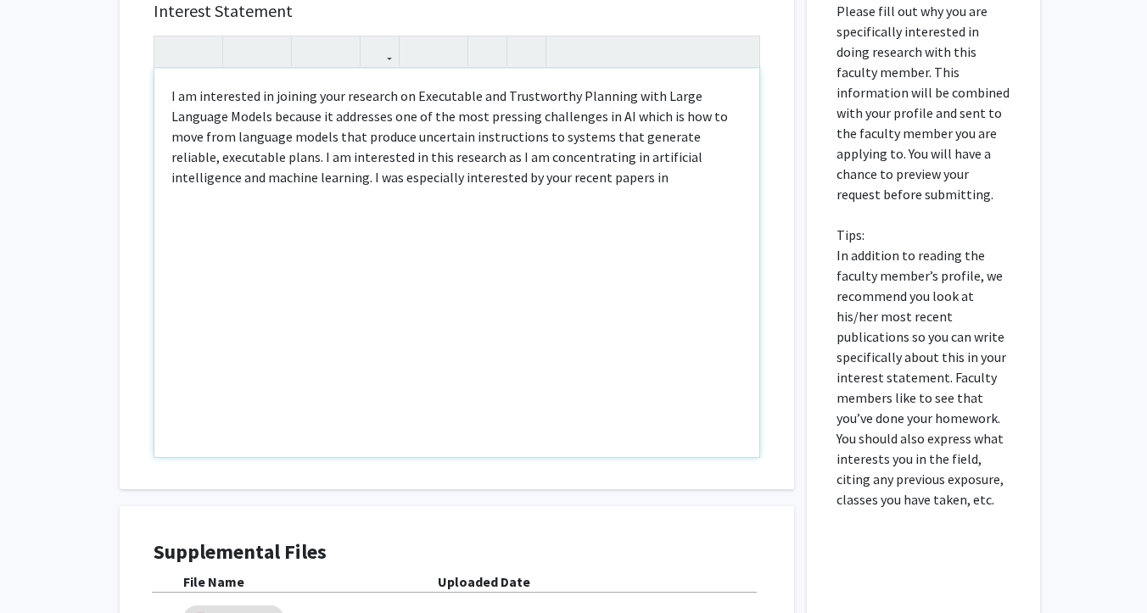
click at [511, 179] on p "I am interested in joining your research on Executable and Trustworthy Planning…" at bounding box center [456, 137] width 571 height 102
click at [266, 179] on p "I am interested in joining your research on Executable and Trustworthy Planning…" at bounding box center [456, 137] width 571 height 102
drag, startPoint x: 342, startPoint y: 179, endPoint x: 232, endPoint y: 179, distance: 110.3
click at [232, 179] on p "I am interested in joining your research on Executable and Trustworthy Planning…" at bounding box center [456, 137] width 571 height 102
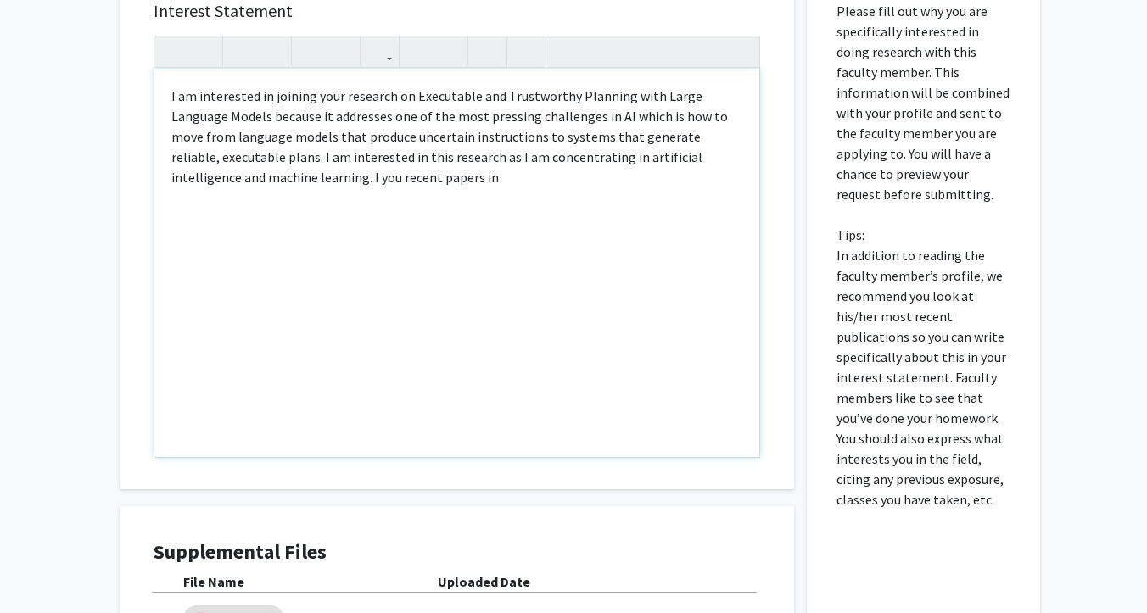
click at [344, 181] on p "I am interested in joining your research on Executable and Trustworthy Planning…" at bounding box center [456, 137] width 571 height 102
click at [340, 181] on p "I am interested in joining your research on Executable and Trustworthy Planning…" at bounding box center [456, 137] width 571 height 102
click at [349, 177] on p "I am interested in joining your research on Executable and Trustworthy Planning…" at bounding box center [456, 147] width 571 height 122
click at [674, 185] on p "I am interested in joining your research on Executable and Trustworthy Planning…" at bounding box center [456, 147] width 571 height 122
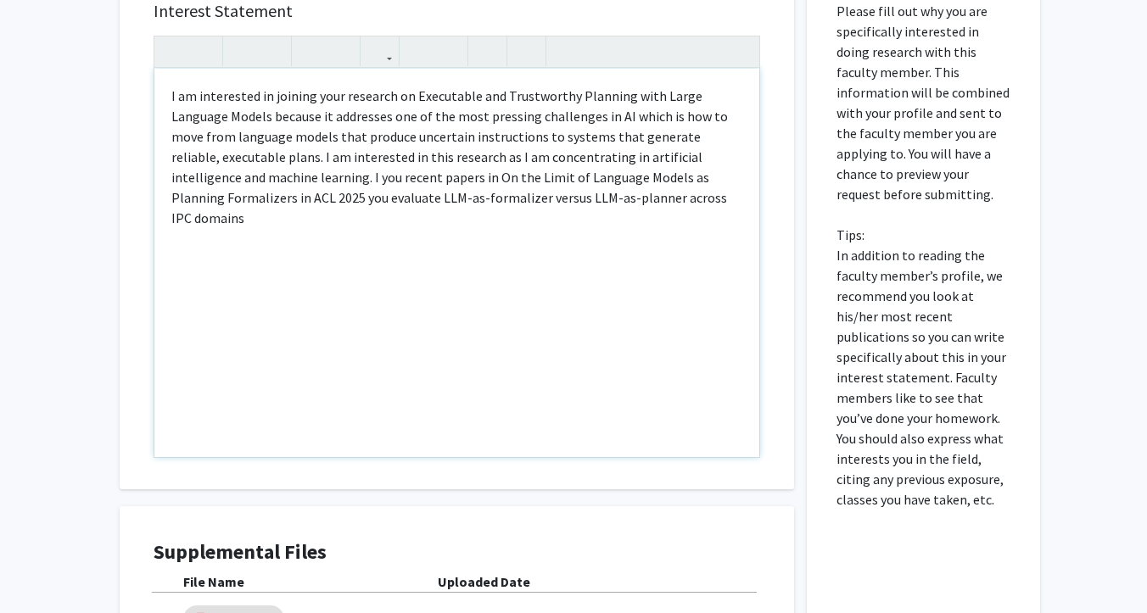
click at [242, 199] on p "I am interested in joining your research on Executable and Trustworthy Planning…" at bounding box center [456, 157] width 571 height 143
click at [601, 199] on p "I am interested in joining your research on Executable and Trustworthy Planning…" at bounding box center [456, 157] width 571 height 143
type textarea "<p>I am interested in joining your research on Executable and Trustworthy Plann…"
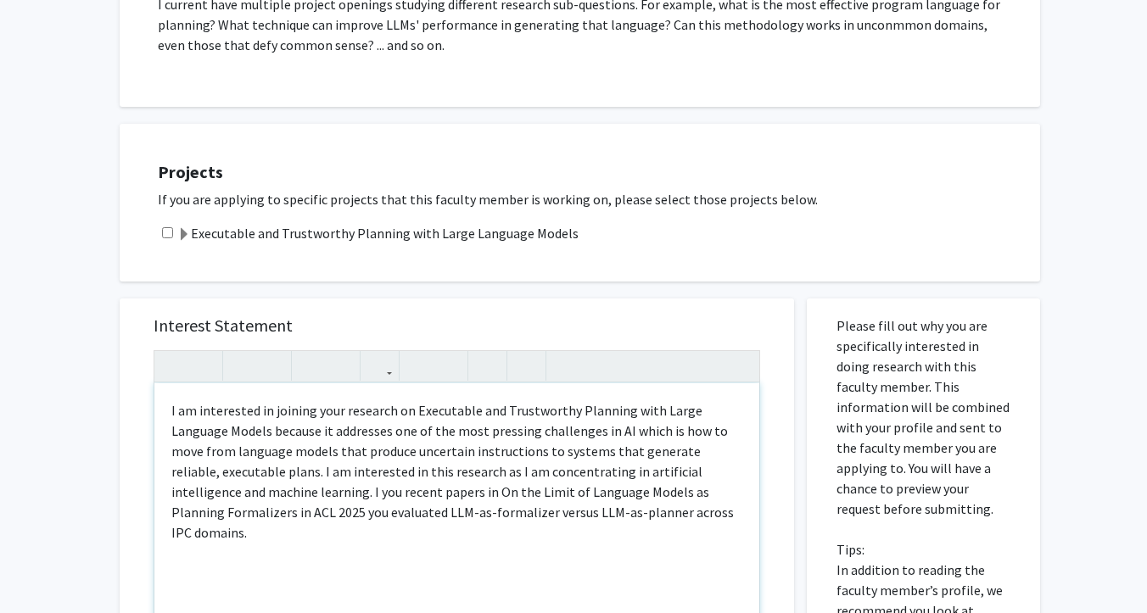
scroll to position [511, 0]
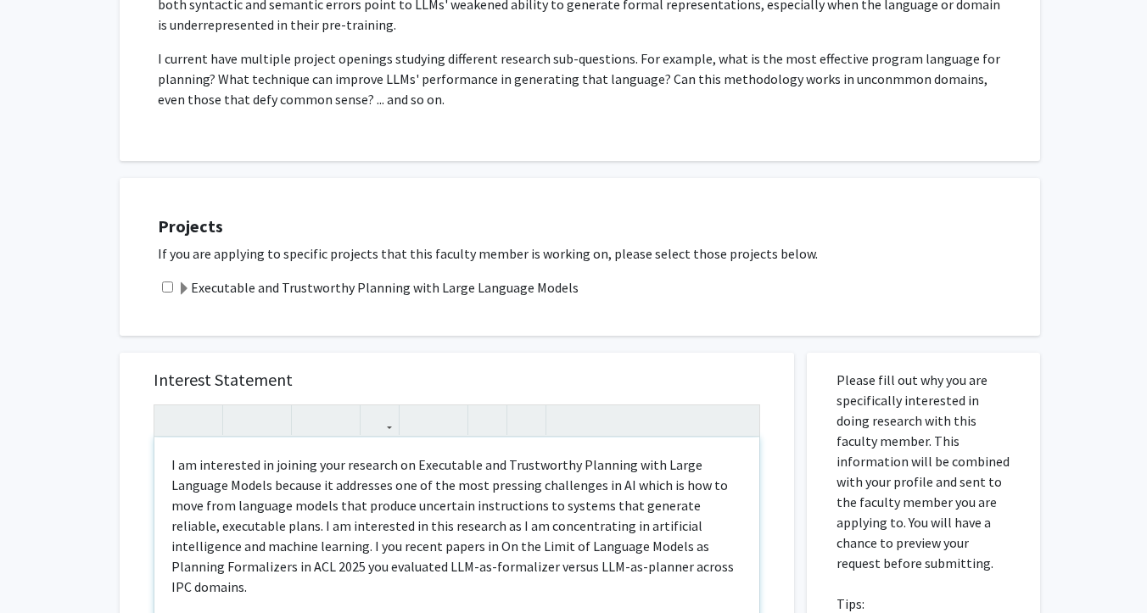
drag, startPoint x: 616, startPoint y: 207, endPoint x: 140, endPoint y: 462, distance: 539.8
click at [140, 462] on div "Interest Statement <p>I am interested in joining your research on Executable an…" at bounding box center [457, 606] width 641 height 506
copy p "I am interested in joining your research on Executable and Trustworthy Planning…"
